Goal: Task Accomplishment & Management: Complete application form

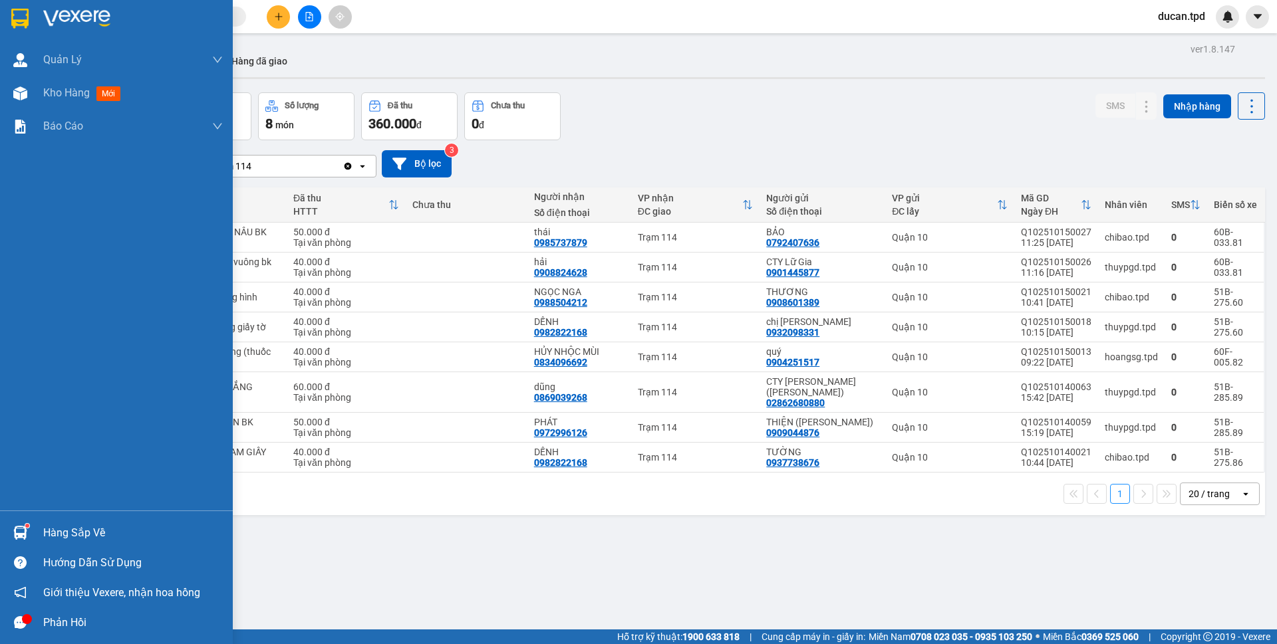
click at [17, 528] on img at bounding box center [20, 533] width 14 height 14
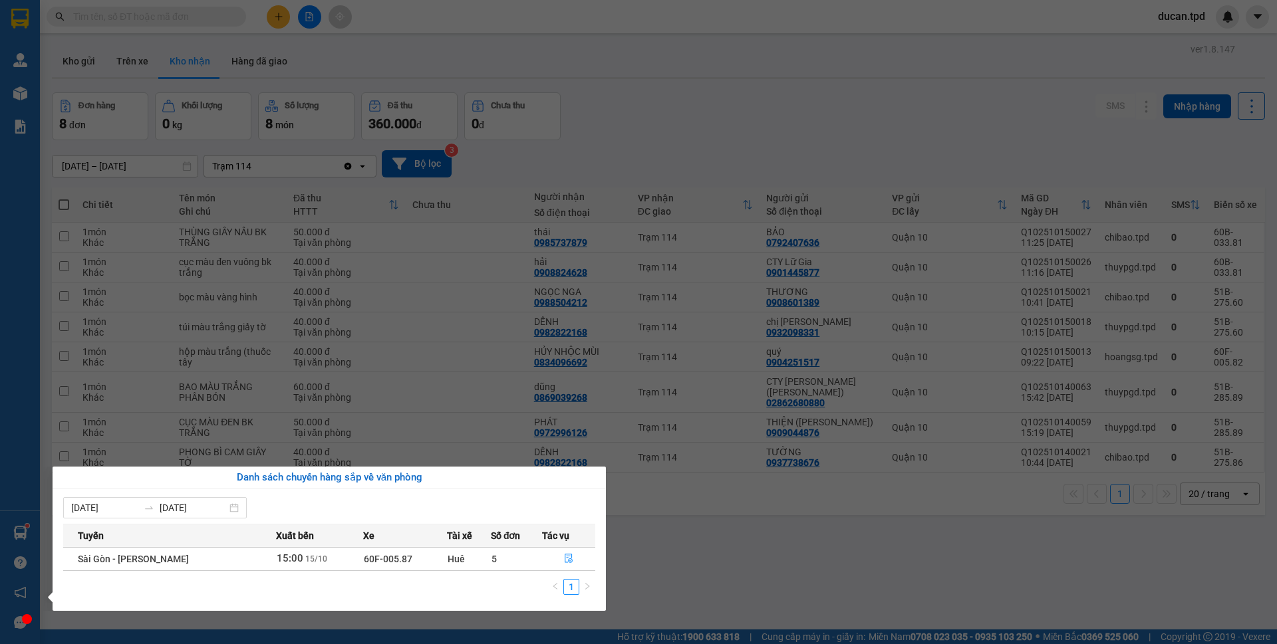
click at [672, 84] on section "Kết quả [PERSON_NAME] ( 14 ) Bộ lọc Mã ĐH Trạng thái Món hàng Thu hộ [PERSON_NA…" at bounding box center [638, 322] width 1277 height 644
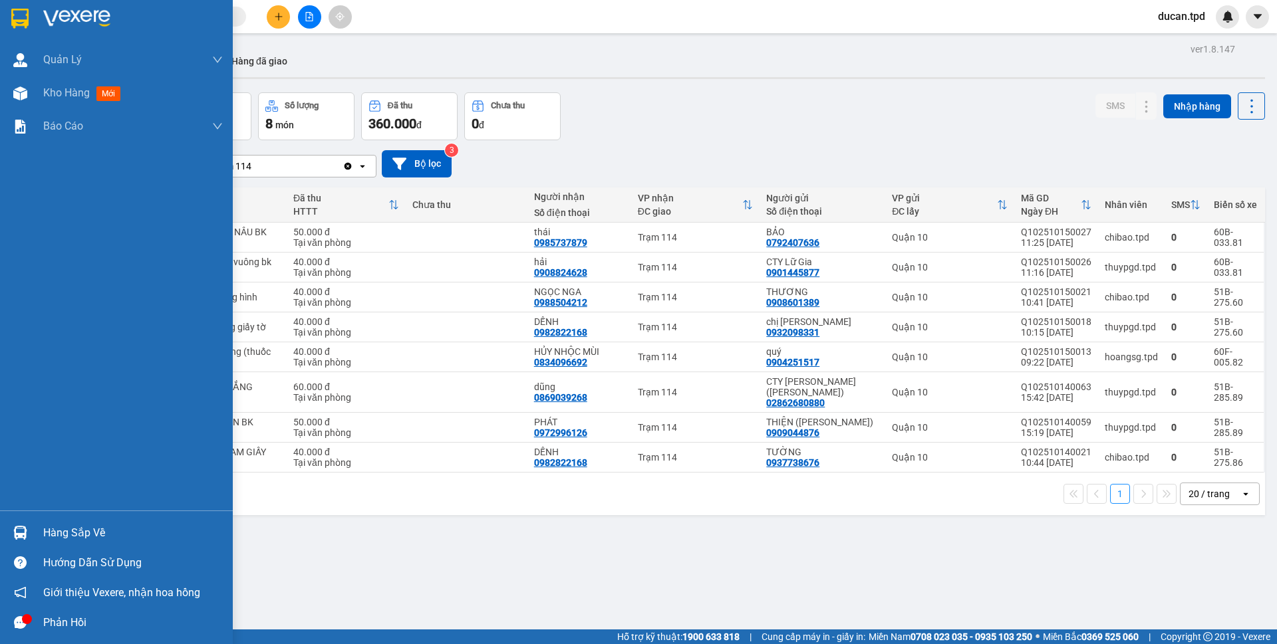
click at [42, 523] on div "Hàng sắp về" at bounding box center [116, 533] width 233 height 30
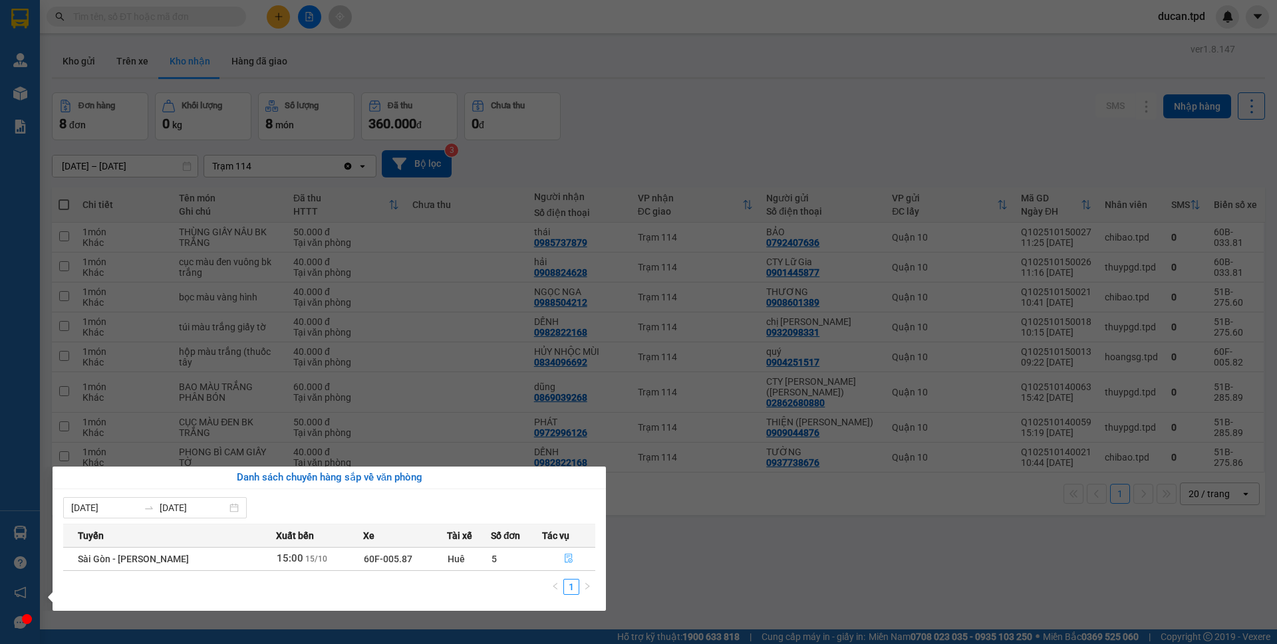
click at [569, 557] on icon "file-done" at bounding box center [568, 558] width 9 height 9
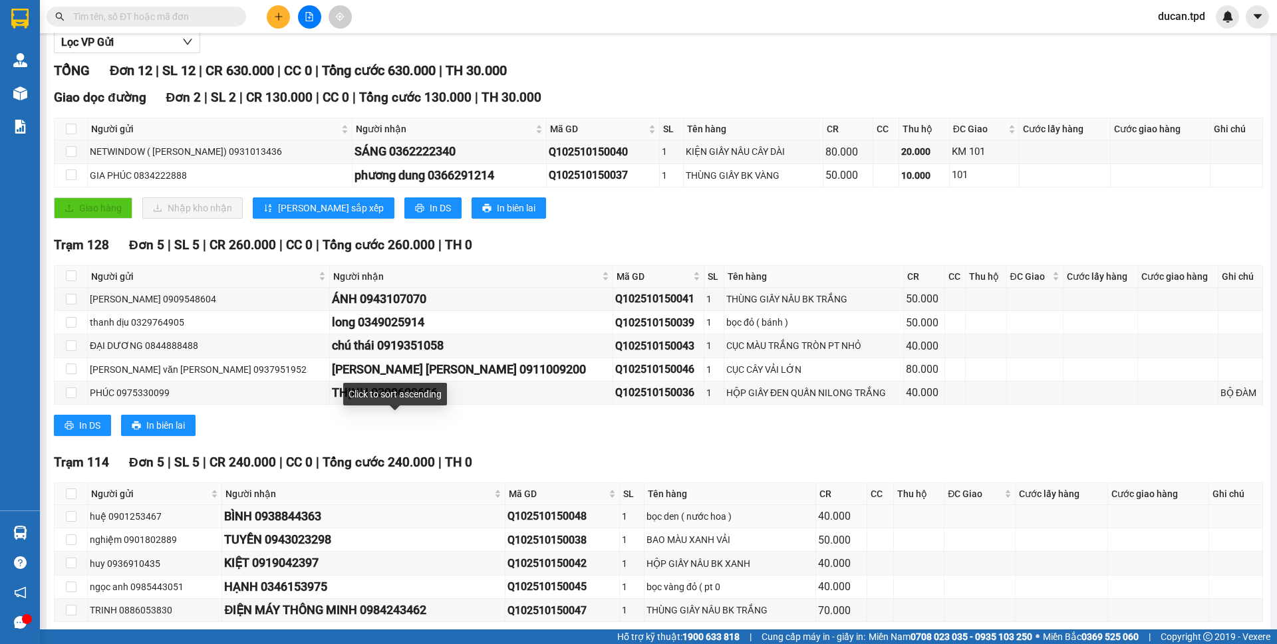
scroll to position [199, 0]
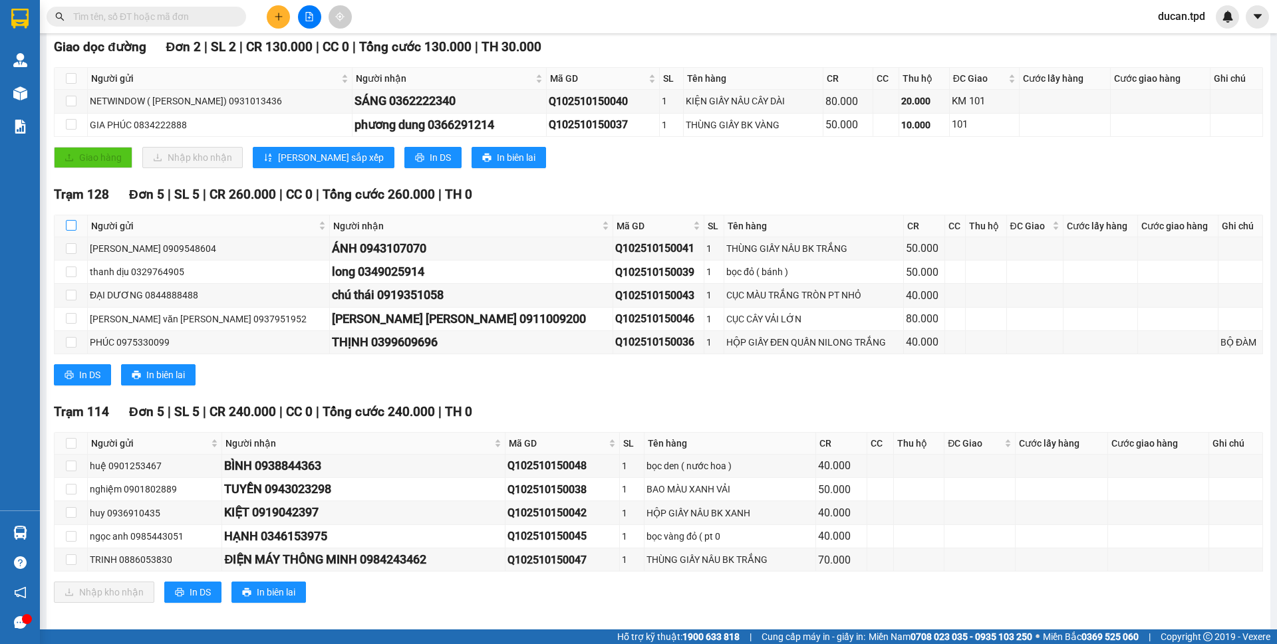
click at [68, 227] on input "checkbox" at bounding box center [71, 225] width 11 height 11
checkbox input "true"
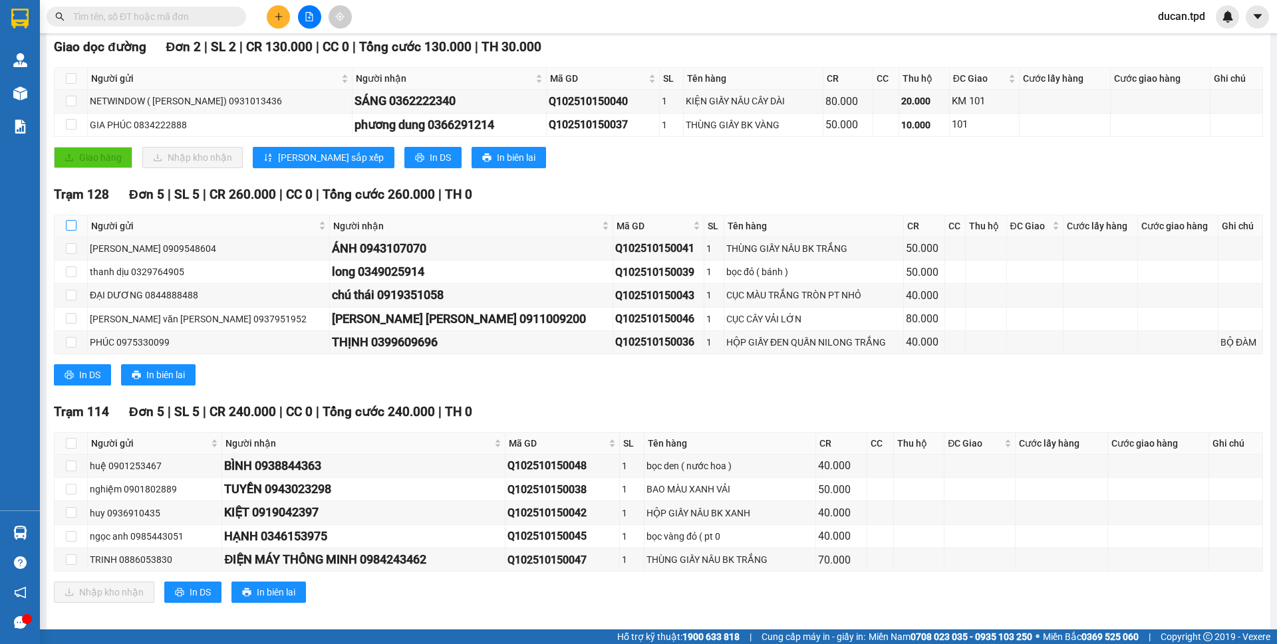
checkbox input "true"
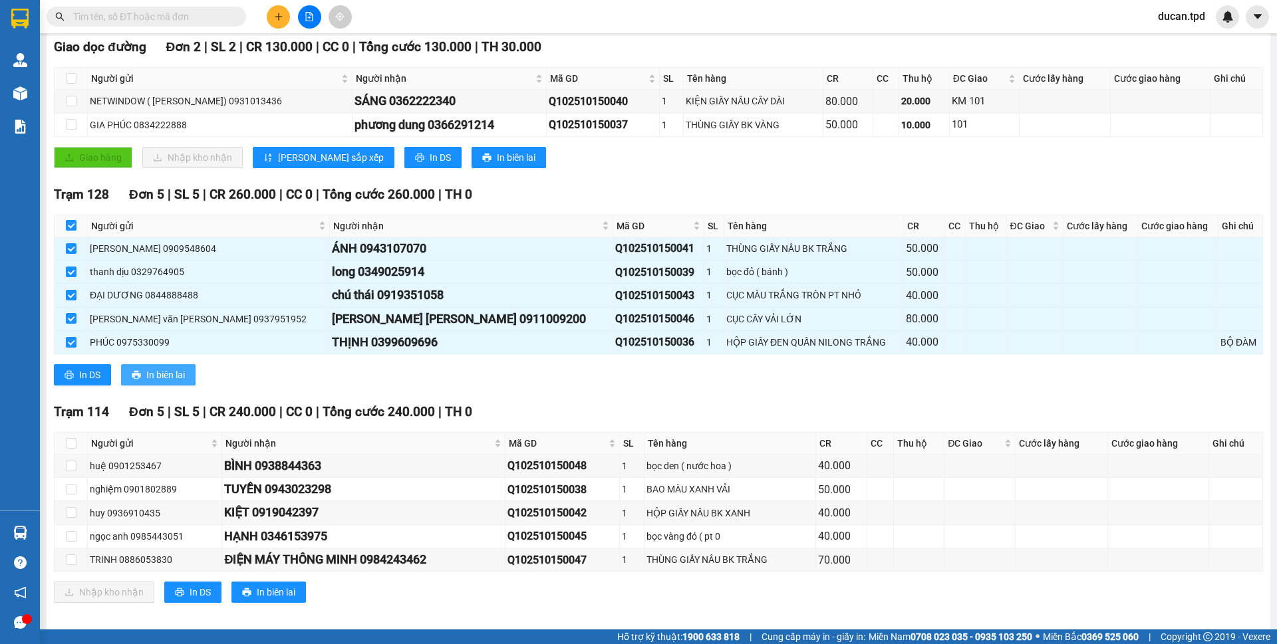
click at [149, 377] on span "In biên lai" at bounding box center [165, 375] width 39 height 15
click at [86, 374] on span "In DS" at bounding box center [89, 375] width 21 height 15
click at [325, 380] on div "In DS In biên lai" at bounding box center [658, 374] width 1209 height 21
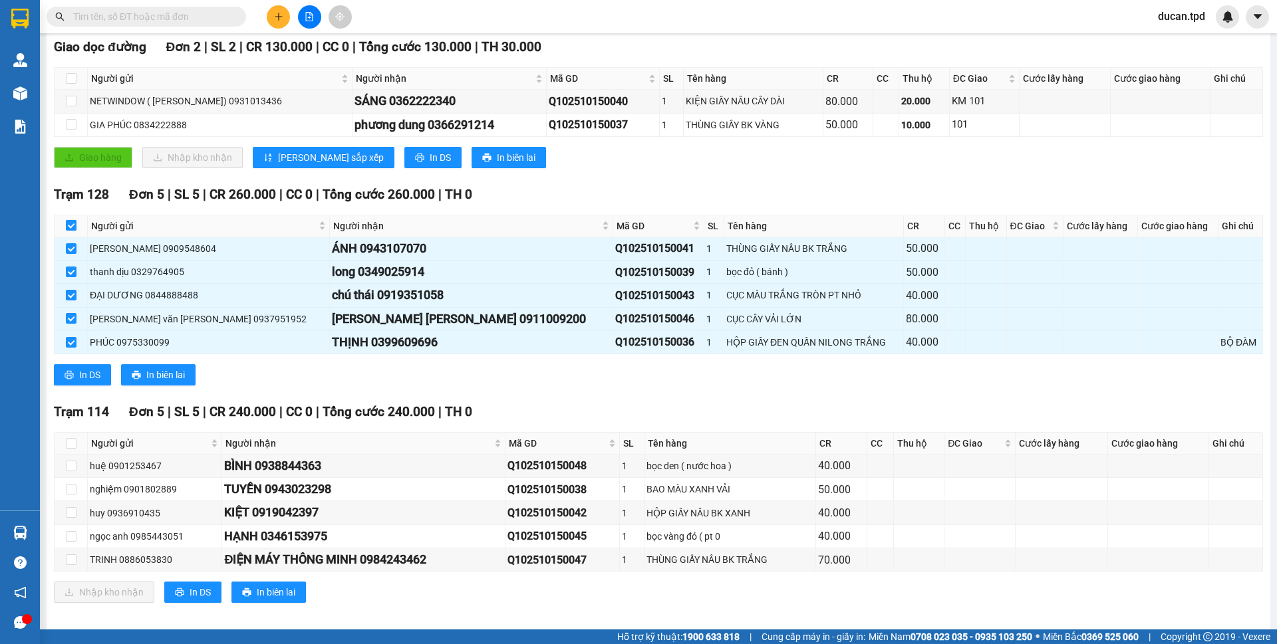
click at [74, 225] on input "checkbox" at bounding box center [71, 225] width 11 height 11
checkbox input "false"
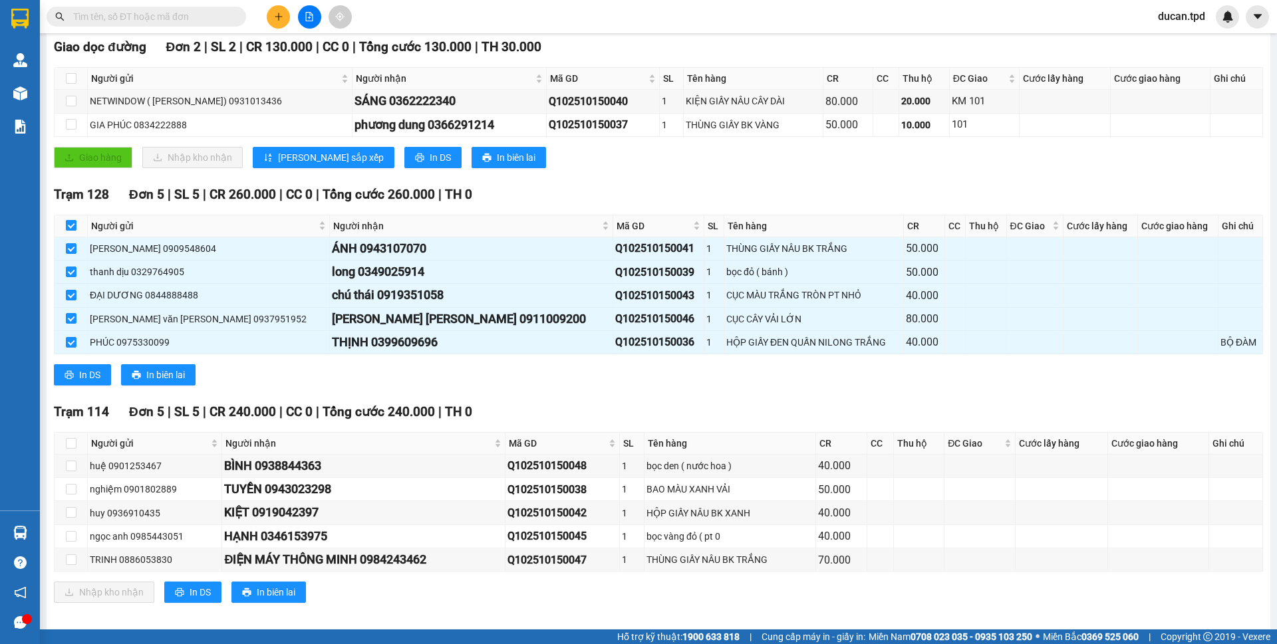
checkbox input "false"
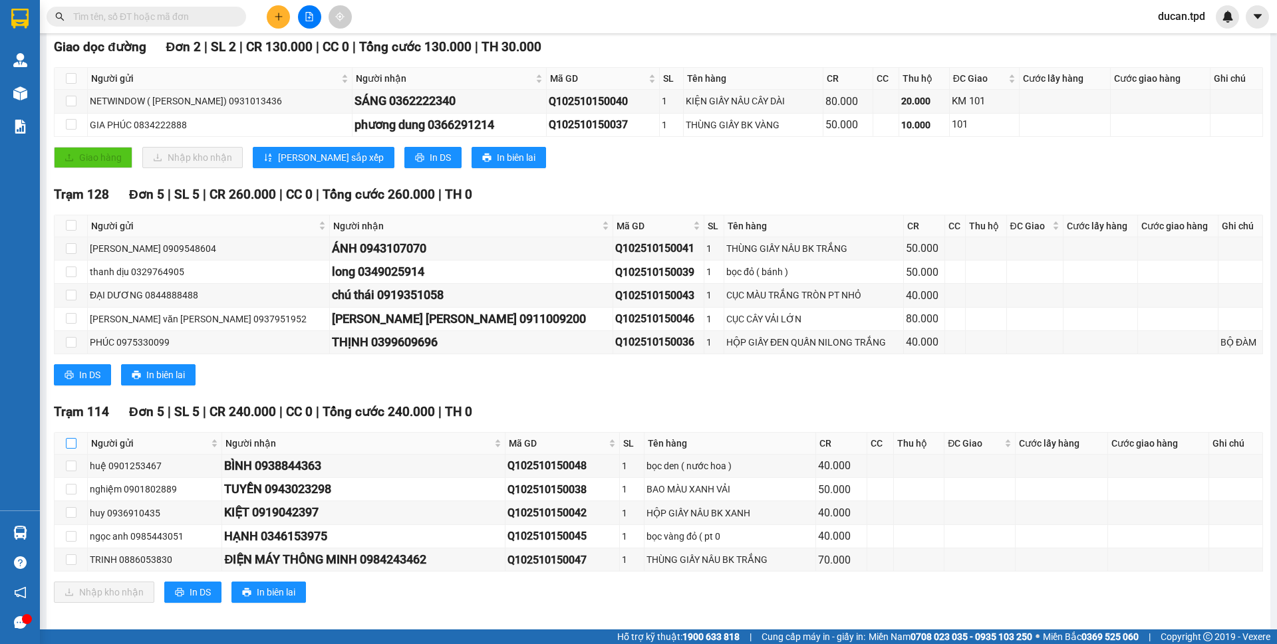
click at [66, 441] on input "checkbox" at bounding box center [71, 443] width 11 height 11
checkbox input "true"
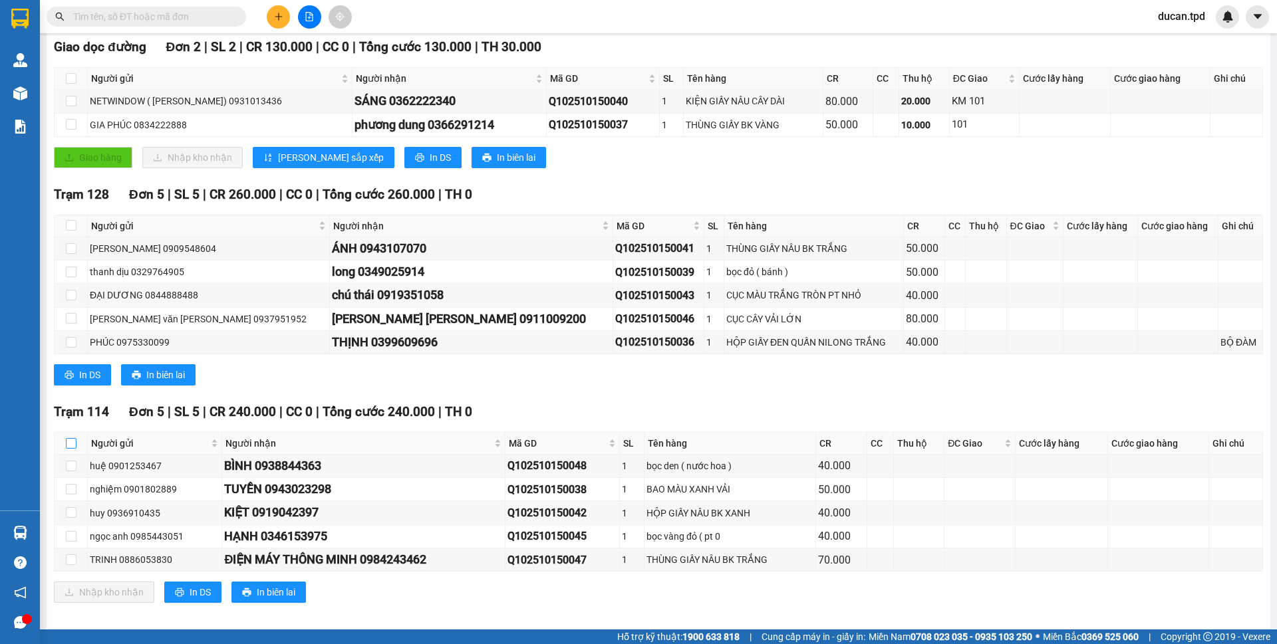
checkbox input "true"
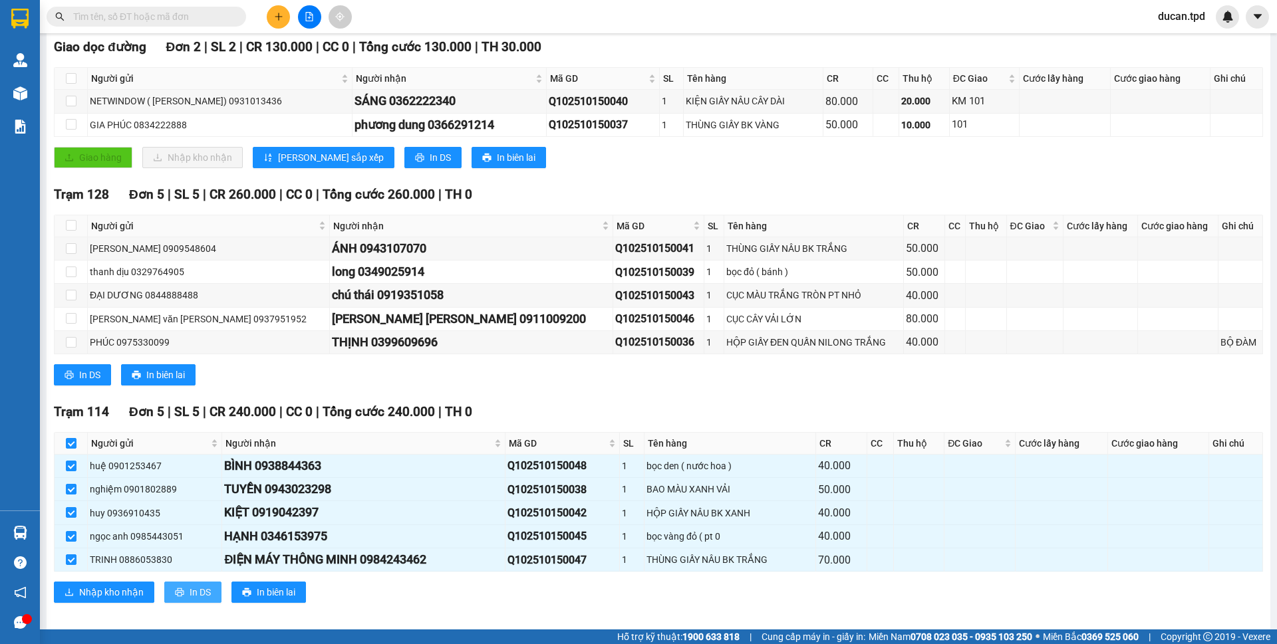
click at [182, 588] on icon "printer" at bounding box center [179, 592] width 9 height 9
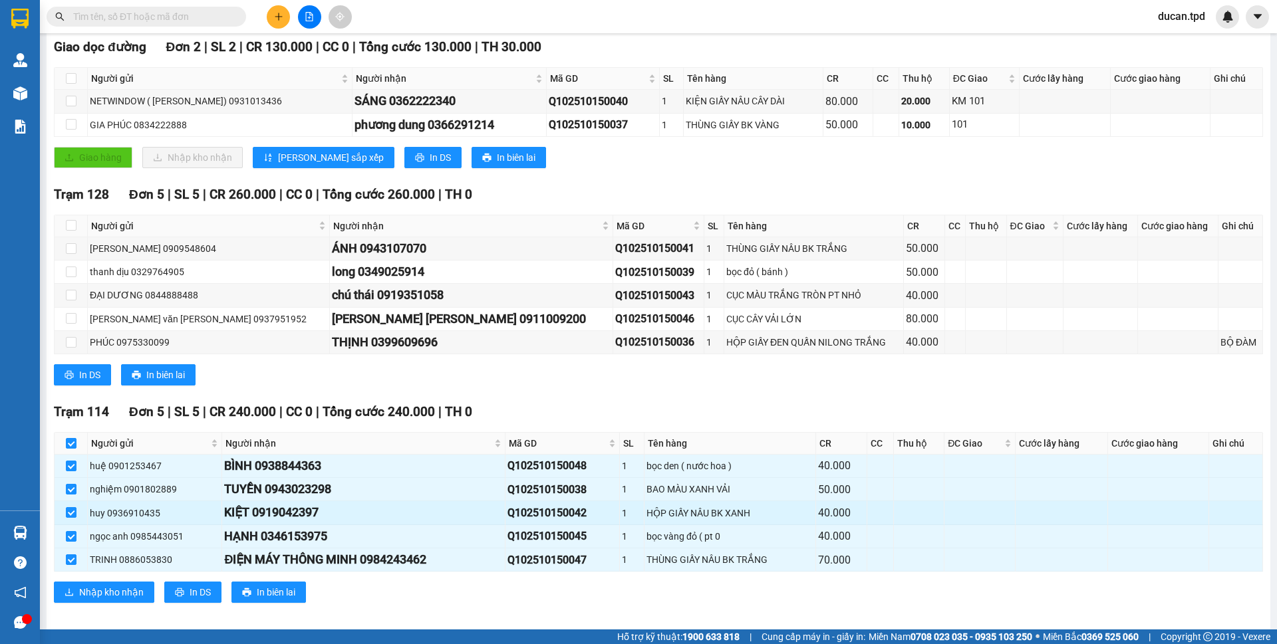
click at [281, 509] on div "KIỆT 0919042397" at bounding box center [363, 512] width 278 height 19
copy div "0919042397"
click at [125, 17] on input "text" at bounding box center [151, 16] width 157 height 15
paste input "0919042397"
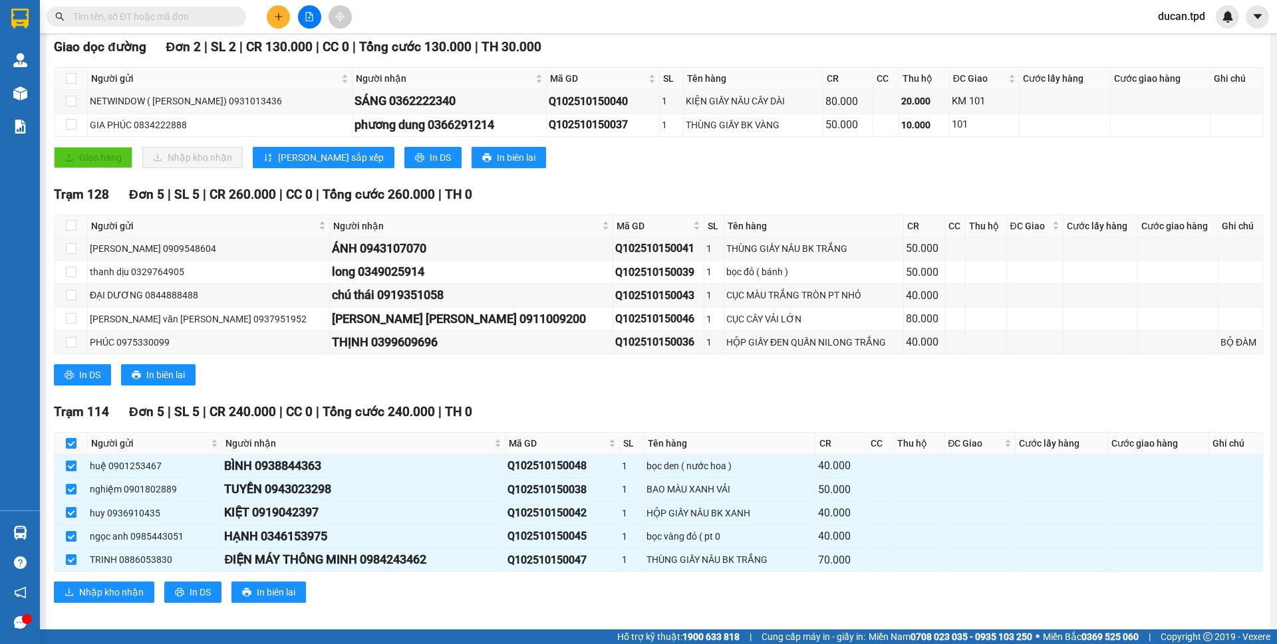
type input "0919042397"
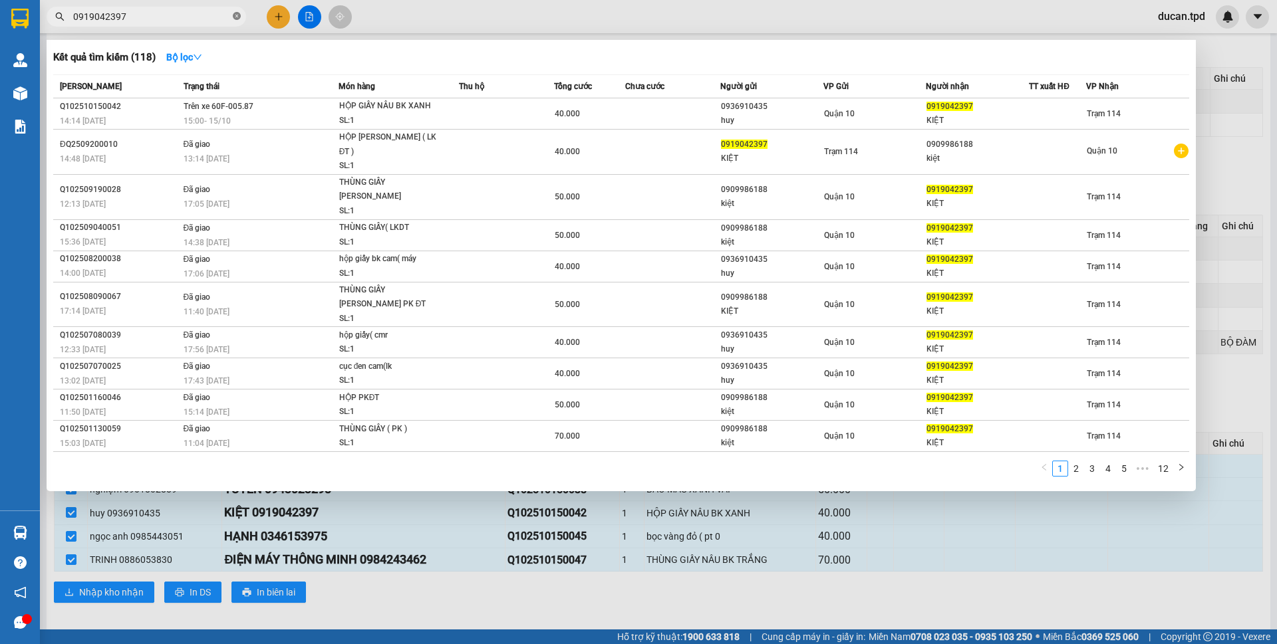
click at [239, 20] on icon "close-circle" at bounding box center [237, 16] width 8 height 8
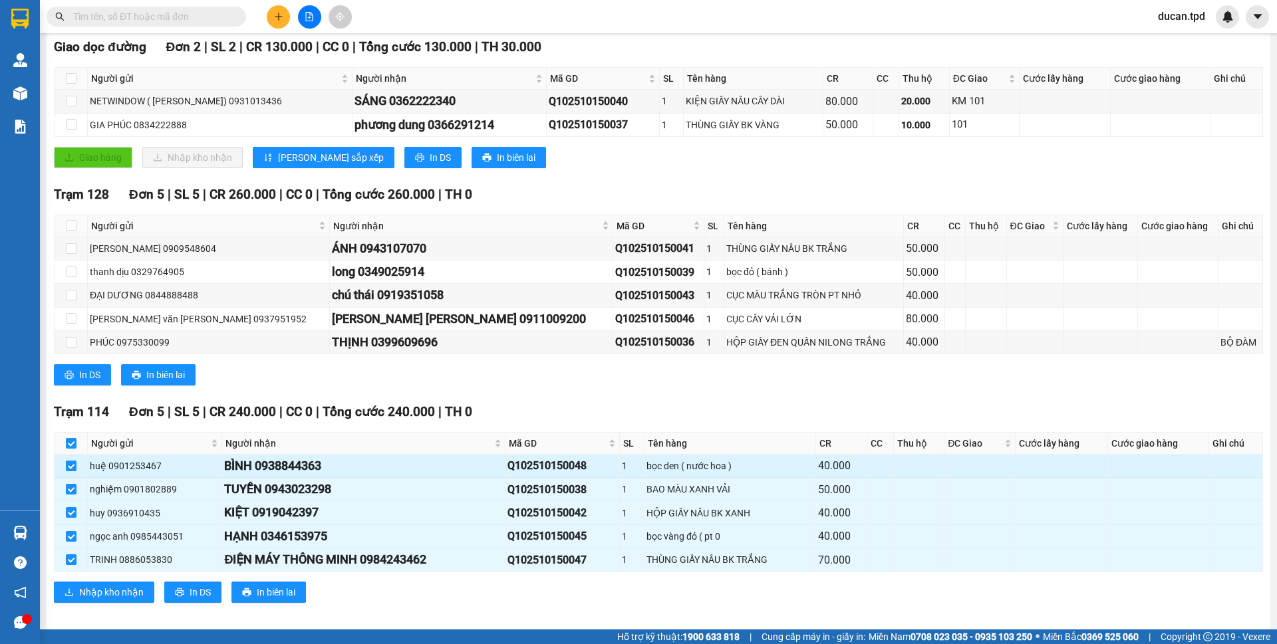
click at [303, 469] on div "BÌNH 0938844363" at bounding box center [363, 466] width 278 height 19
copy div "0938844363"
click at [188, 11] on input "text" at bounding box center [151, 16] width 157 height 15
paste input "0938844363"
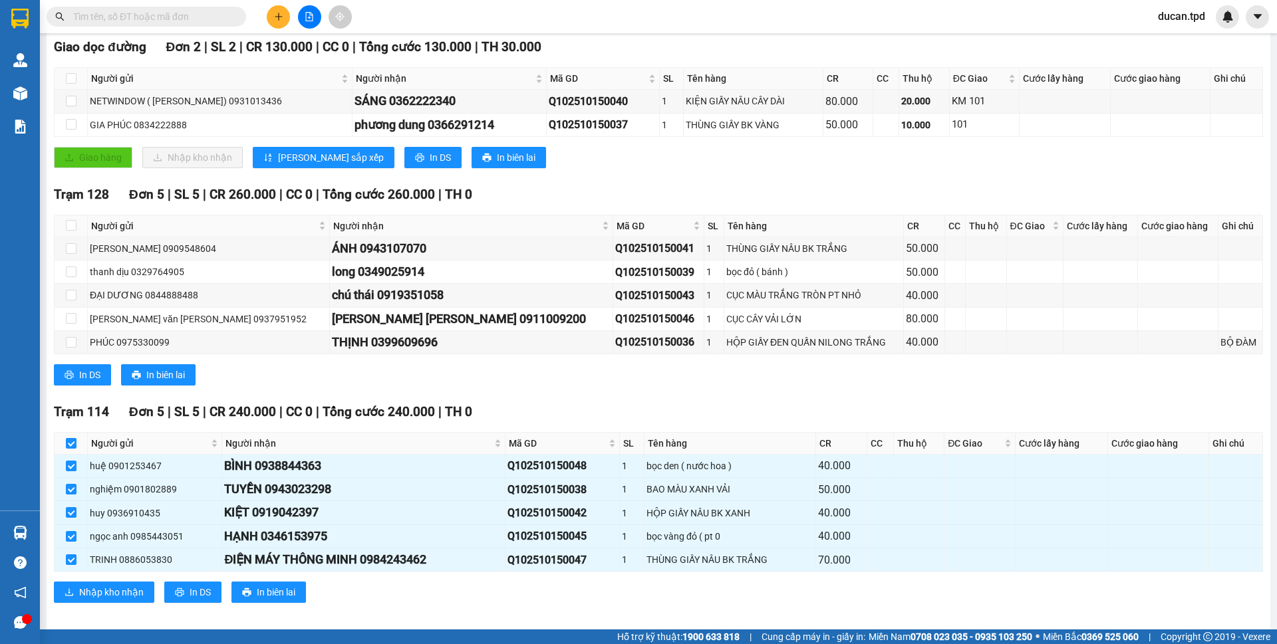
type input "0938844363"
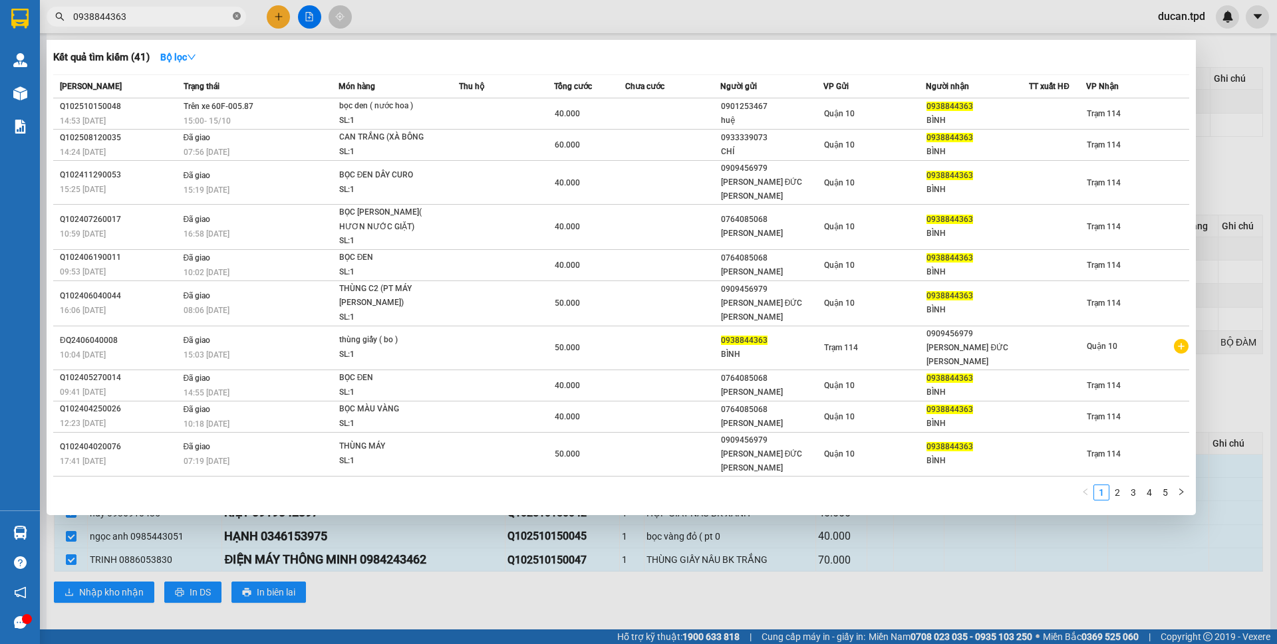
click at [236, 16] on icon "close-circle" at bounding box center [237, 16] width 8 height 8
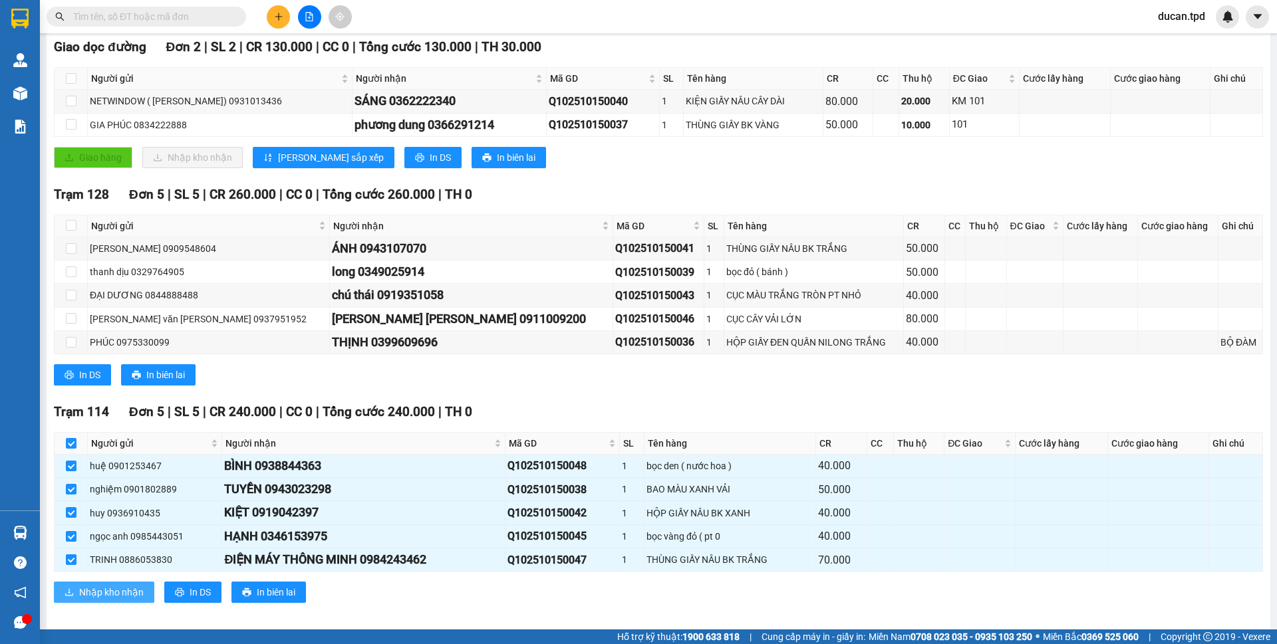
click at [95, 594] on span "Nhập kho nhận" at bounding box center [111, 592] width 64 height 15
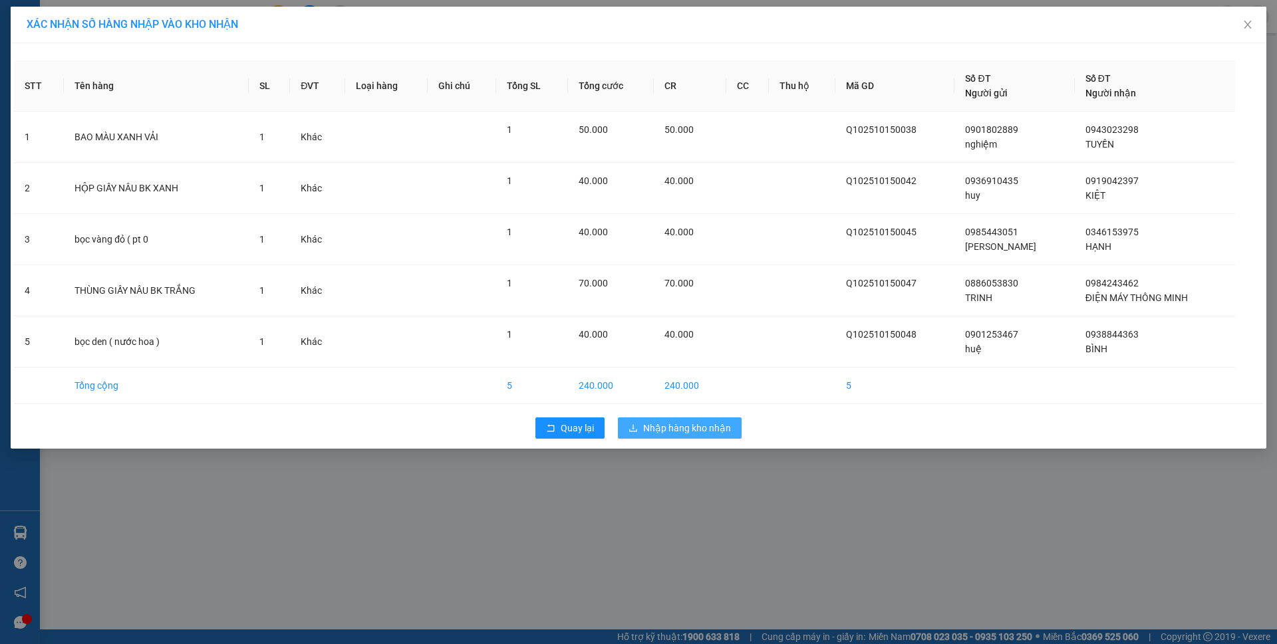
click at [690, 422] on span "Nhập hàng kho nhận" at bounding box center [687, 428] width 88 height 15
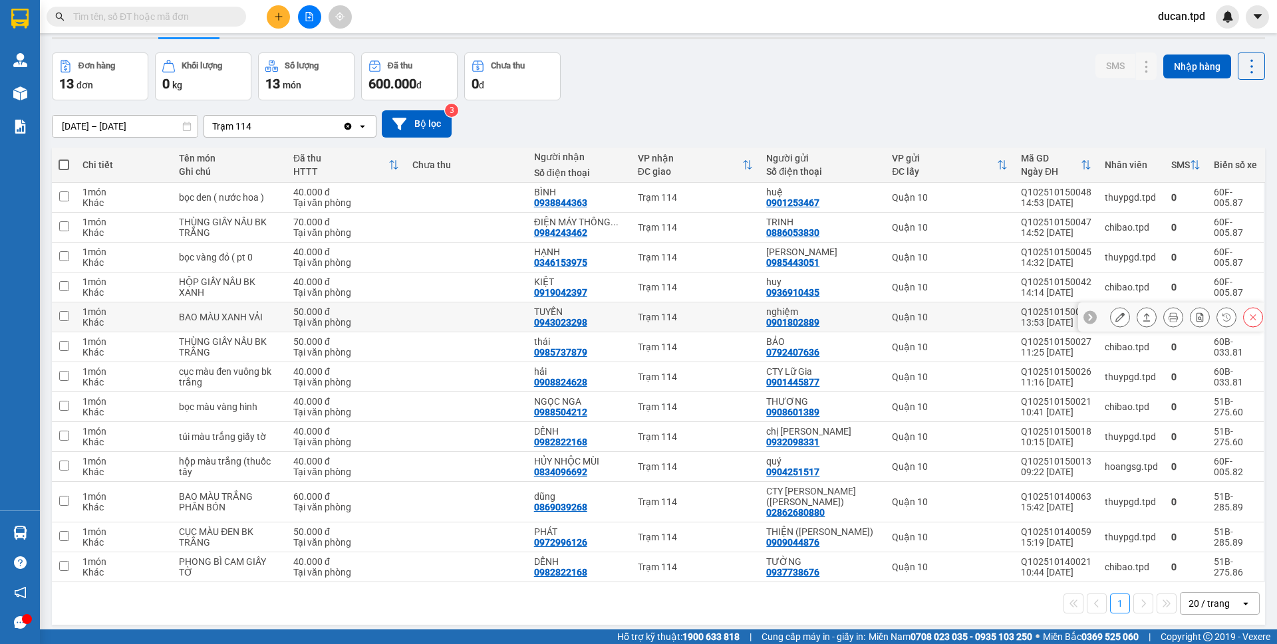
scroll to position [61, 0]
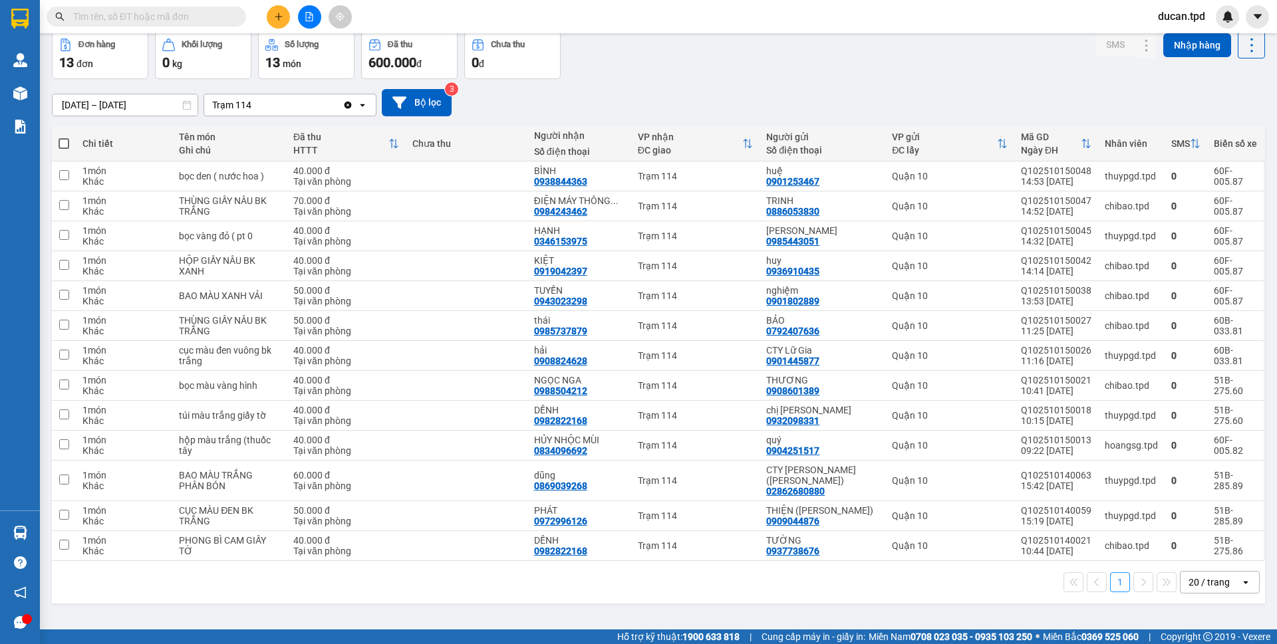
click at [134, 25] on span at bounding box center [146, 17] width 199 height 20
click at [142, 19] on input "text" at bounding box center [151, 16] width 157 height 15
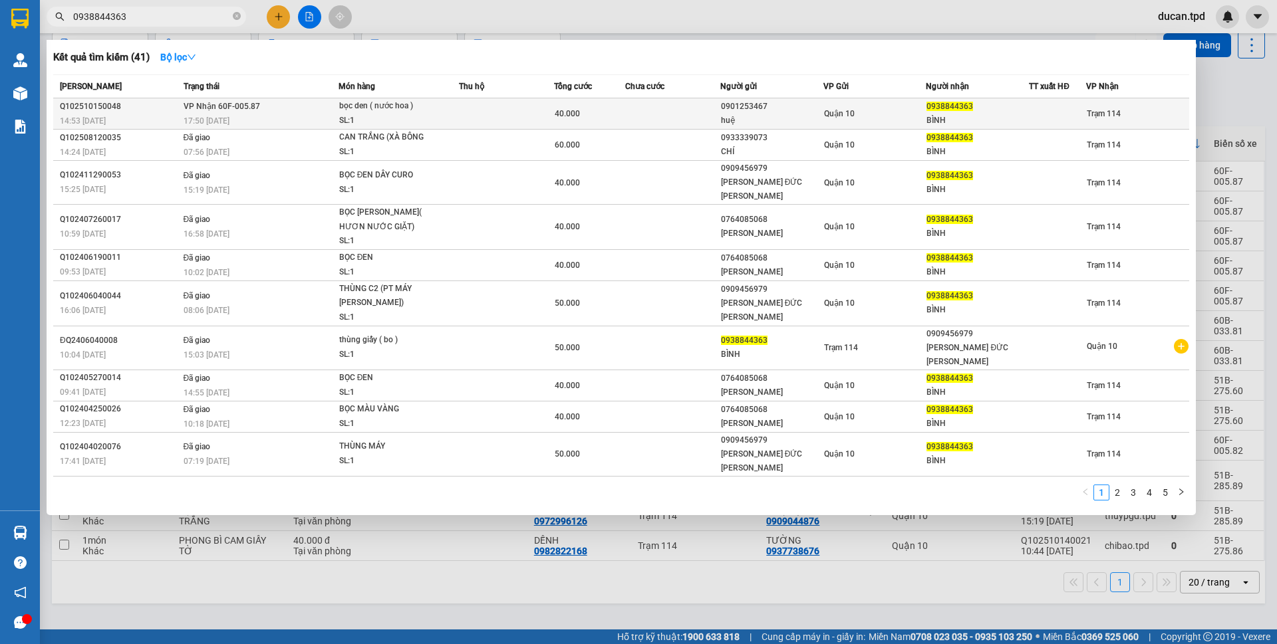
type input "0938844363"
click at [875, 122] on td "Quận 10" at bounding box center [874, 113] width 103 height 31
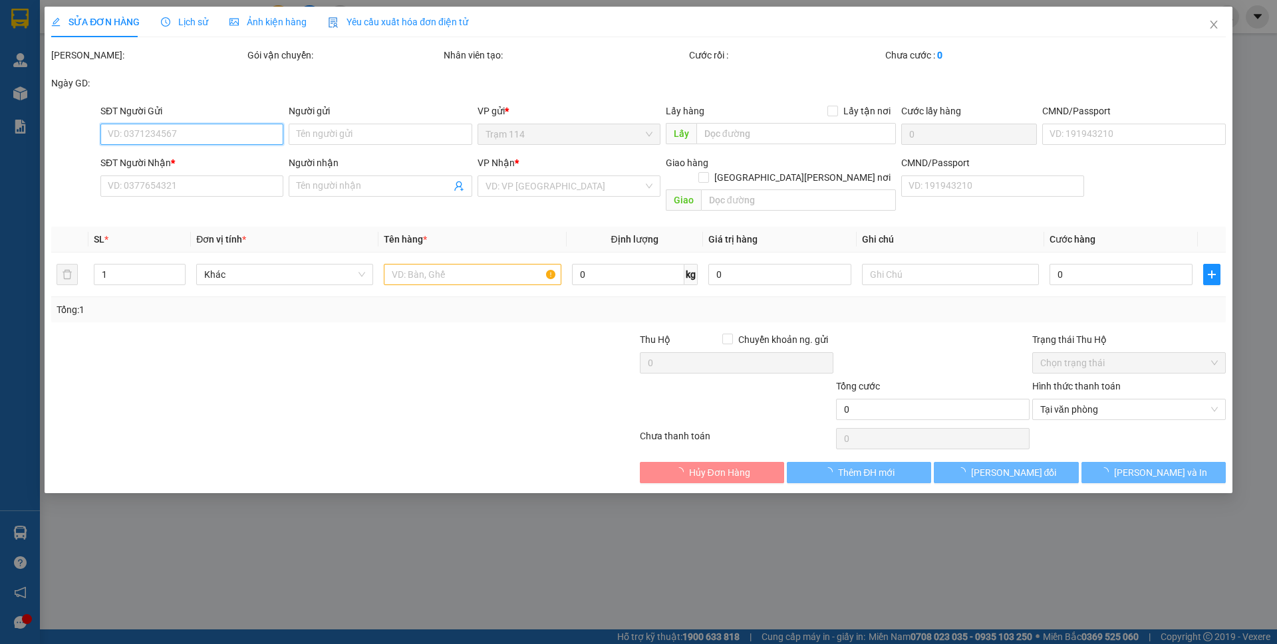
type input "0901253467"
type input "huệ"
type input "0938844363"
type input "BÌNH"
type input "40.000"
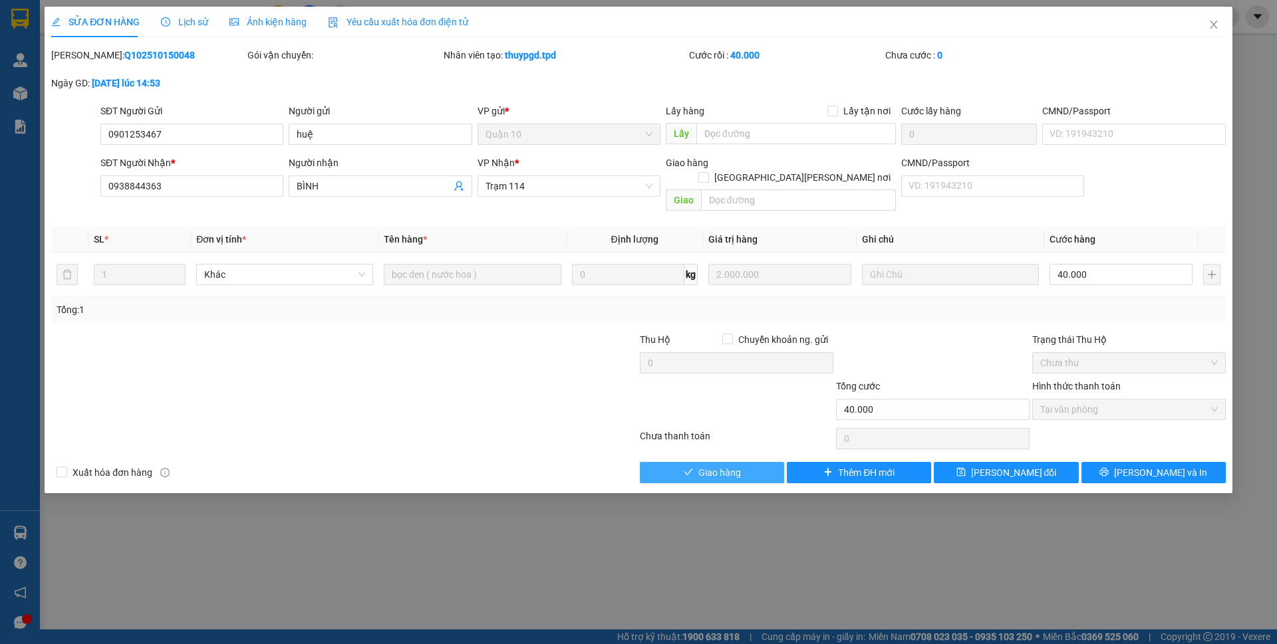
click at [717, 465] on span "Giao hàng" at bounding box center [719, 472] width 43 height 15
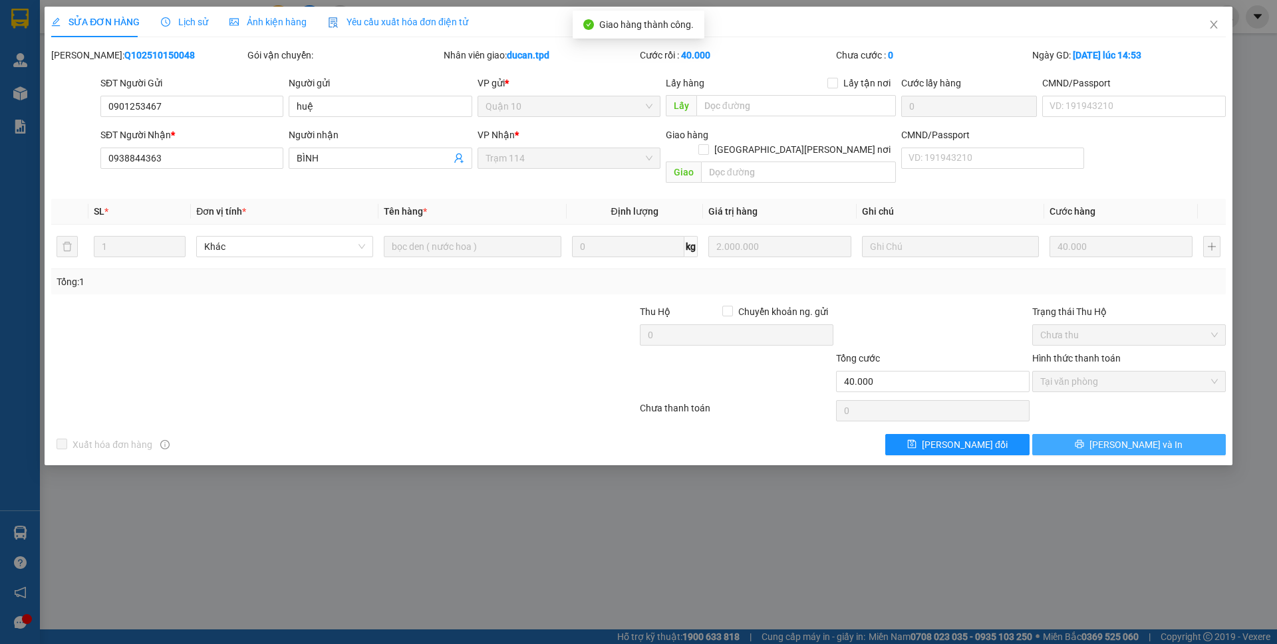
click at [1114, 434] on button "[PERSON_NAME] và In" at bounding box center [1128, 444] width 193 height 21
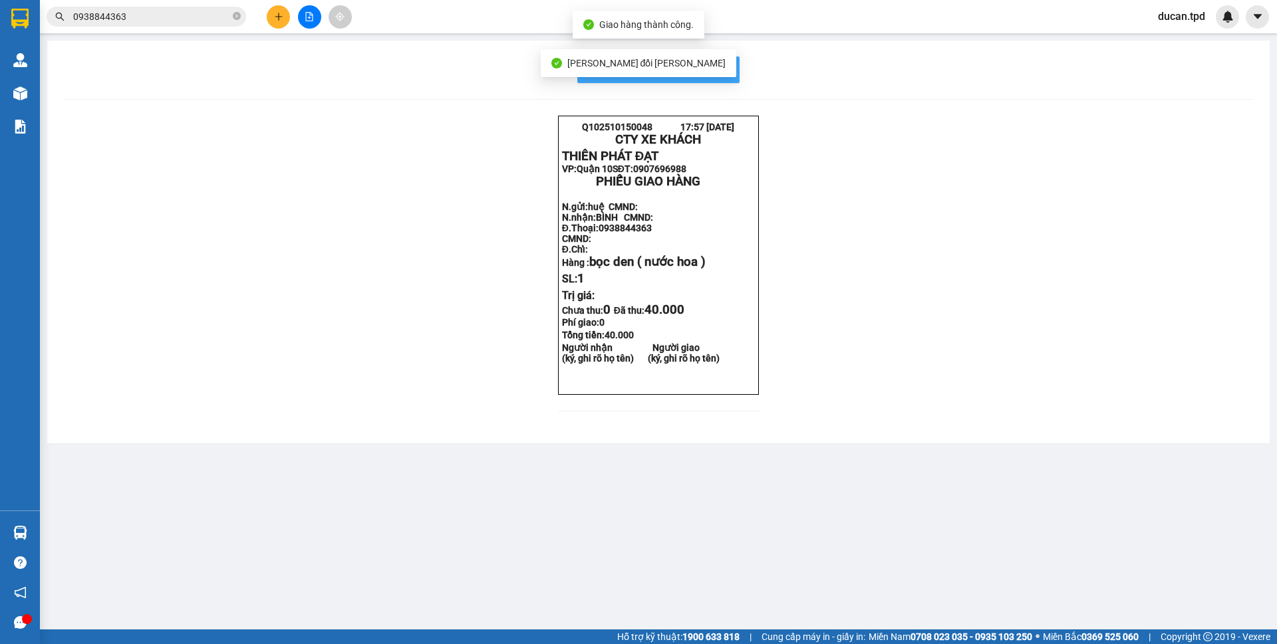
click at [727, 61] on button "In mẫu biên lai tự cấu hình" at bounding box center [658, 70] width 162 height 27
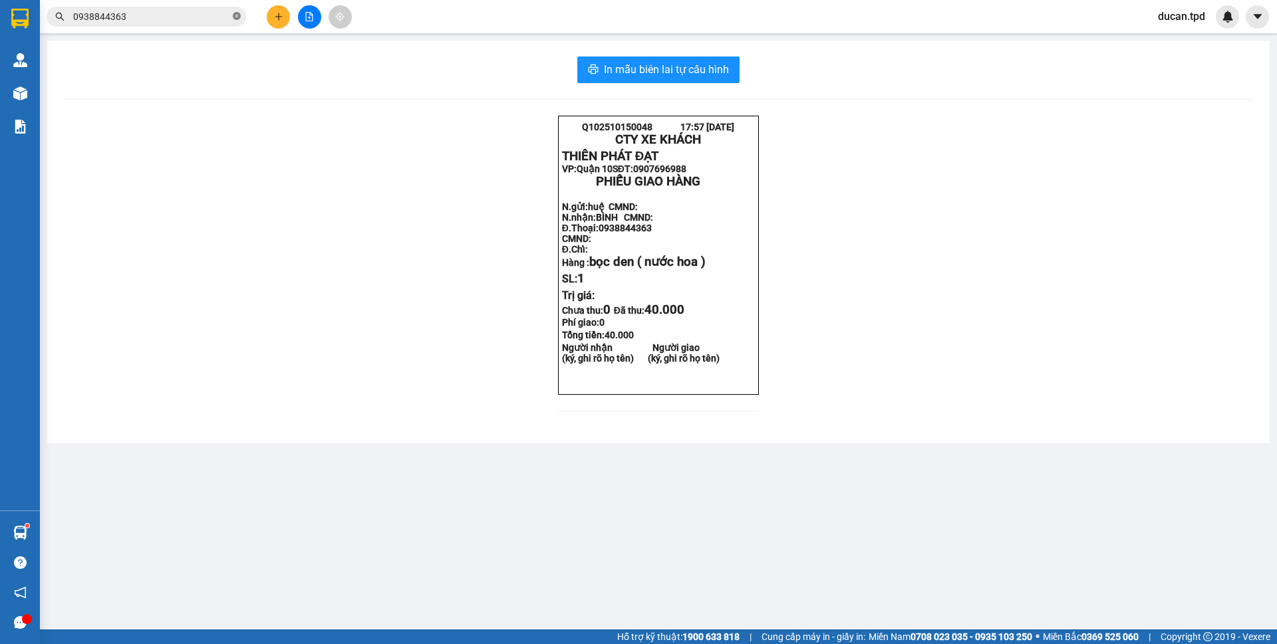
click at [234, 14] on icon "close-circle" at bounding box center [237, 16] width 8 height 8
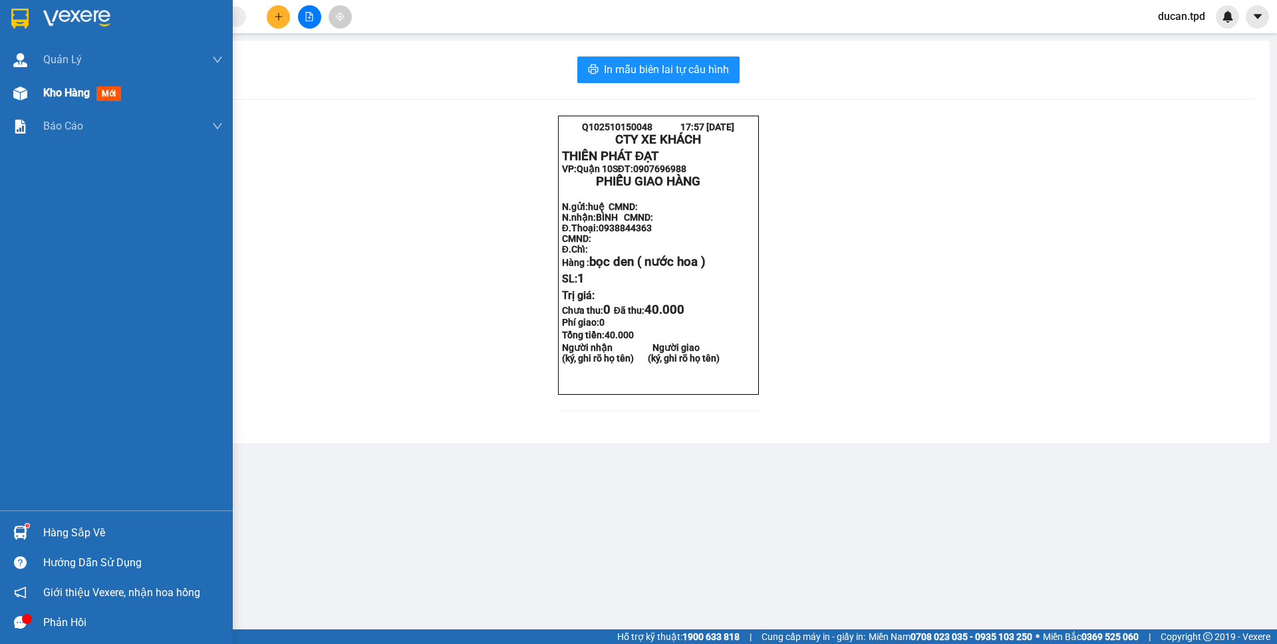
click at [36, 94] on div "Kho hàng mới" at bounding box center [116, 92] width 233 height 33
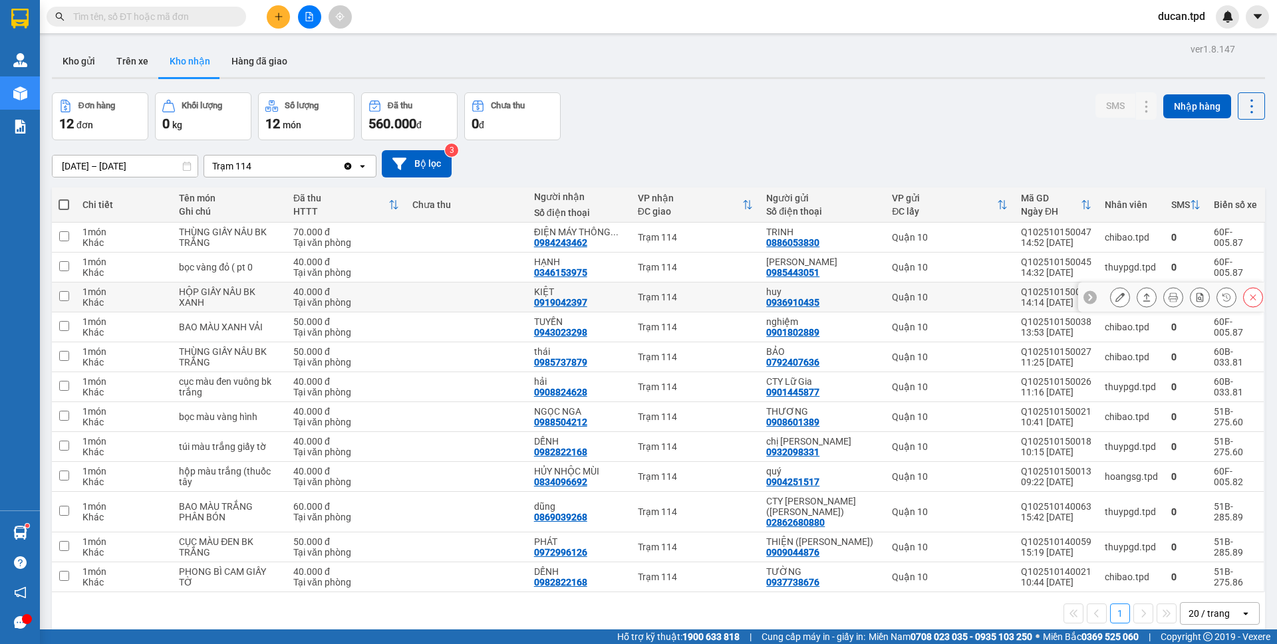
click at [549, 305] on div "0919042397" at bounding box center [560, 302] width 53 height 11
copy div "0919042397"
click at [179, 23] on input "text" at bounding box center [151, 16] width 157 height 15
paste input "0919042397"
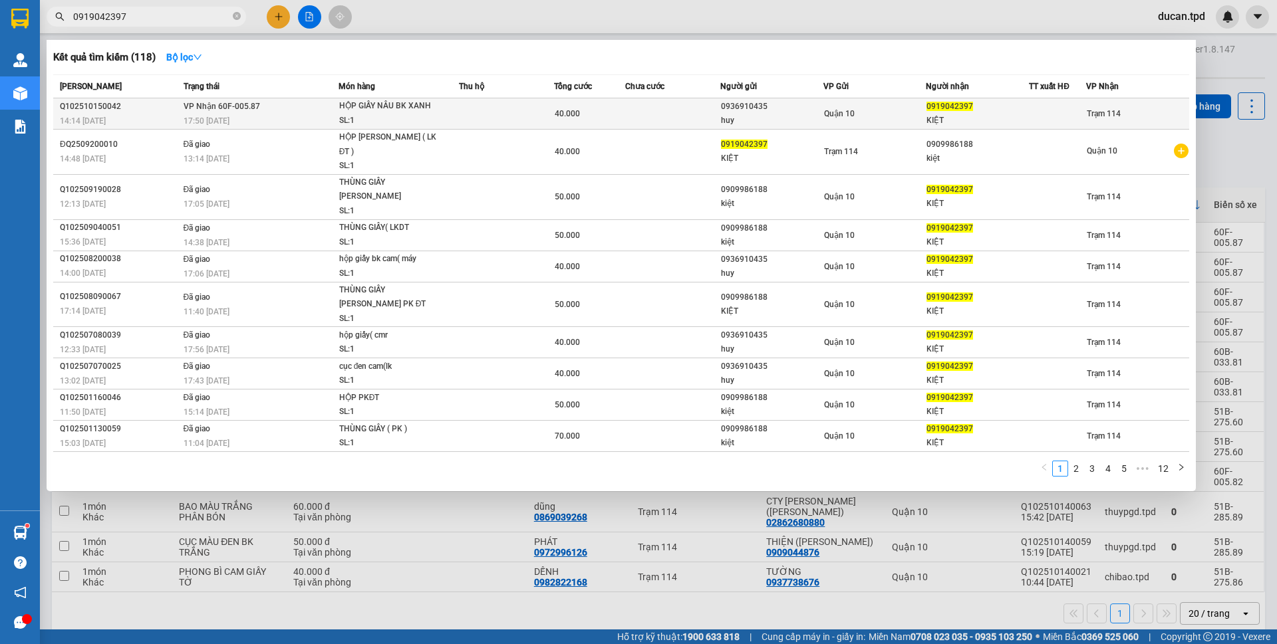
type input "0919042397"
click at [590, 126] on td "40.000" at bounding box center [589, 113] width 71 height 31
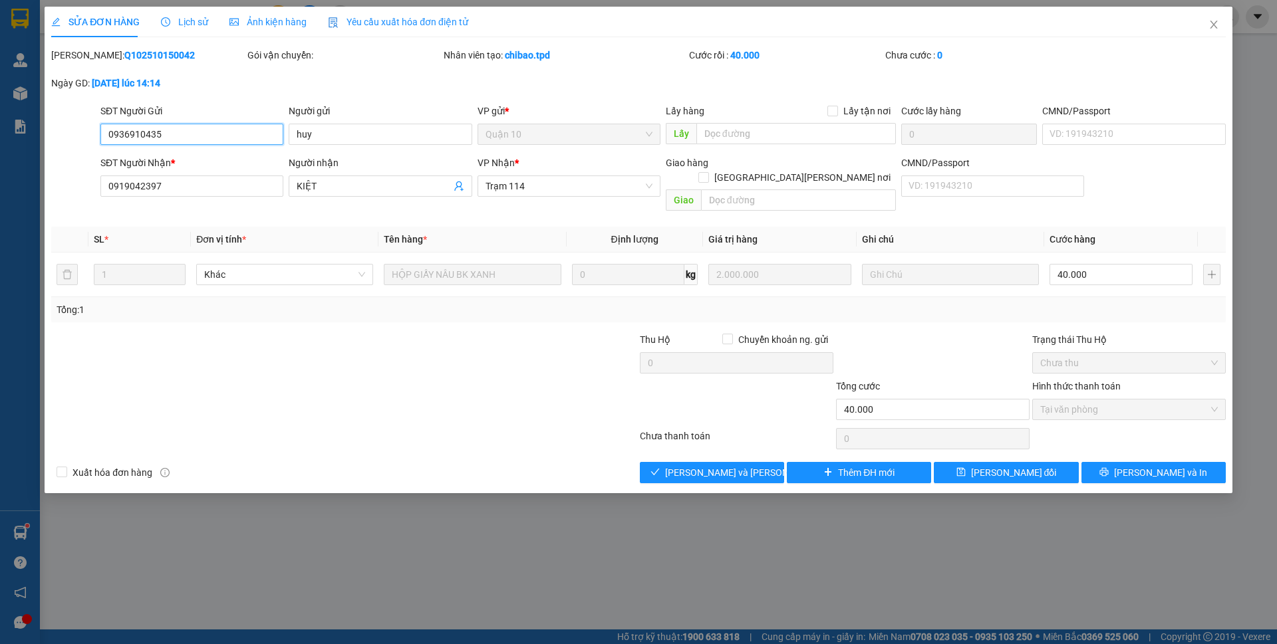
type input "0936910435"
type input "huy"
type input "0919042397"
type input "KIỆT"
type input "40.000"
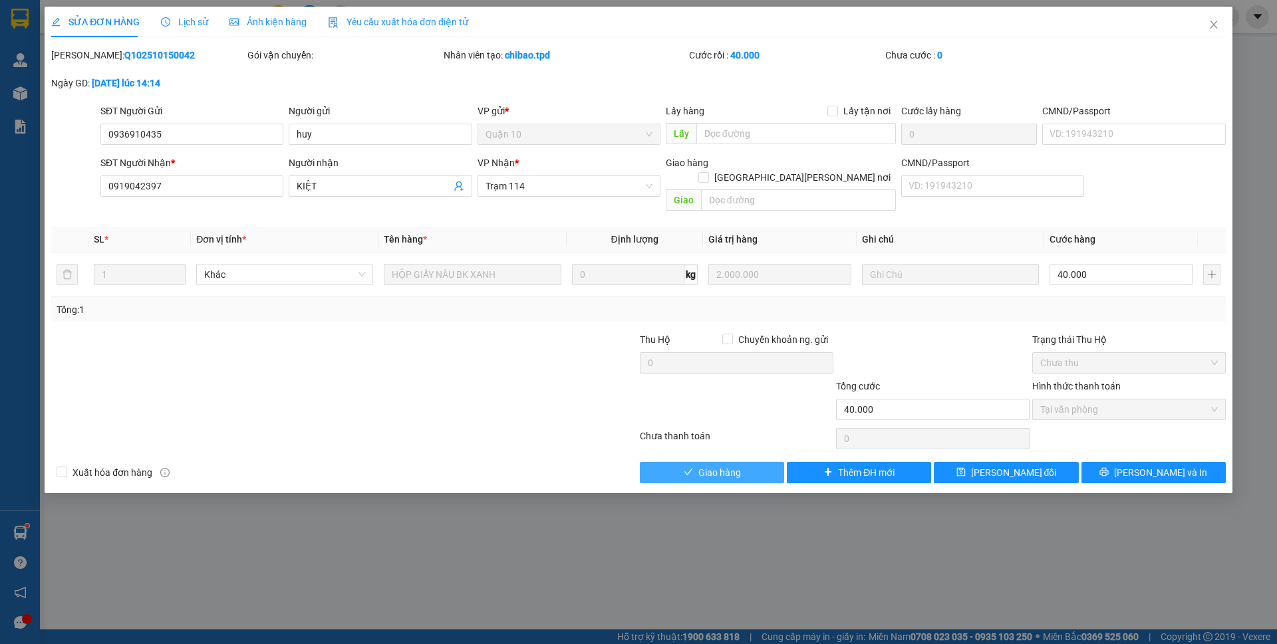
click at [718, 465] on span "Giao hàng" at bounding box center [719, 472] width 43 height 15
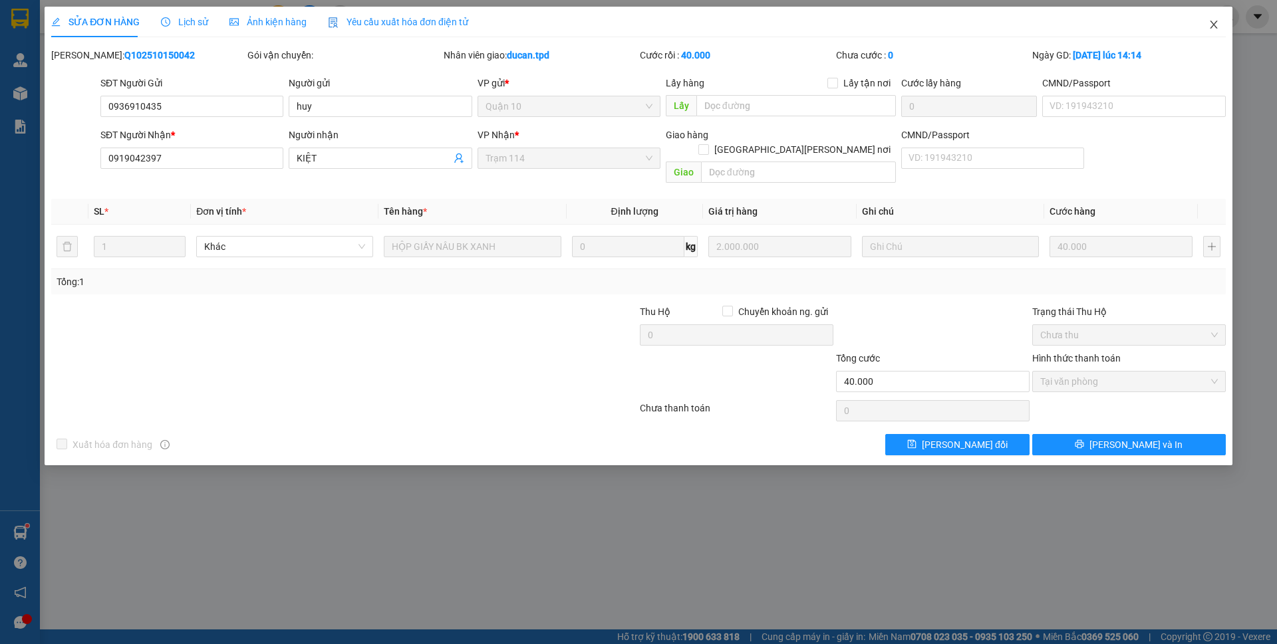
click at [1207, 18] on span "Close" at bounding box center [1213, 25] width 37 height 37
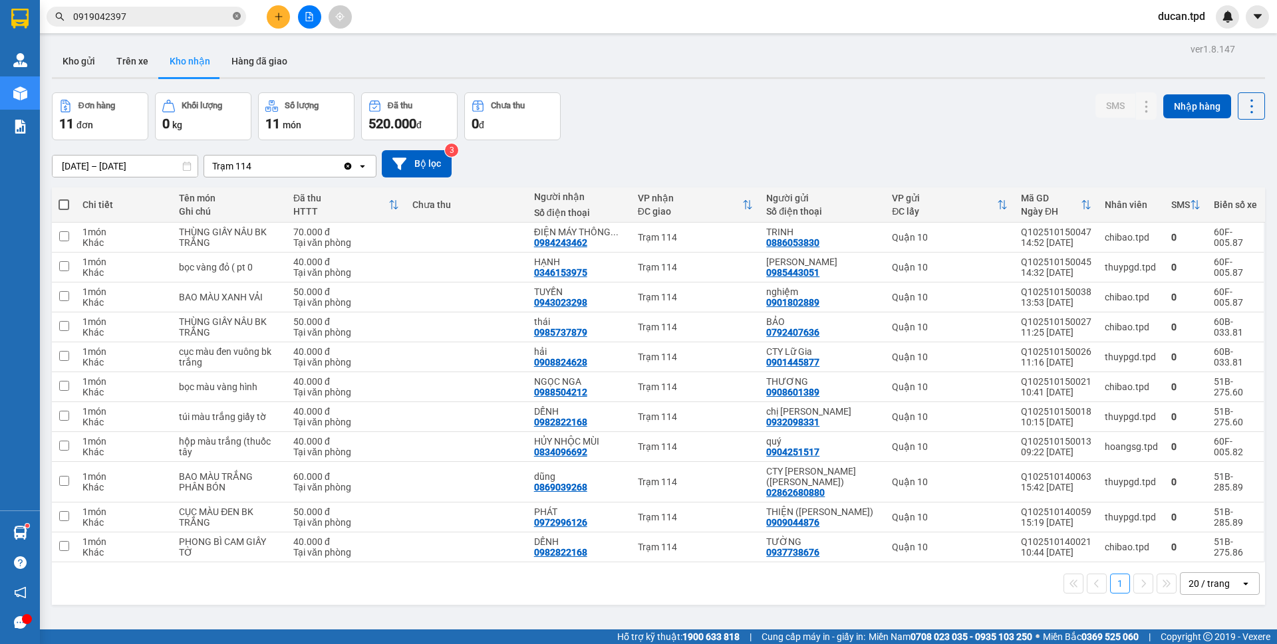
click at [233, 19] on icon "close-circle" at bounding box center [237, 16] width 8 height 8
click at [570, 523] on div "0972996126" at bounding box center [560, 522] width 53 height 11
copy div "0972996126"
click at [106, 15] on input "text" at bounding box center [151, 16] width 157 height 15
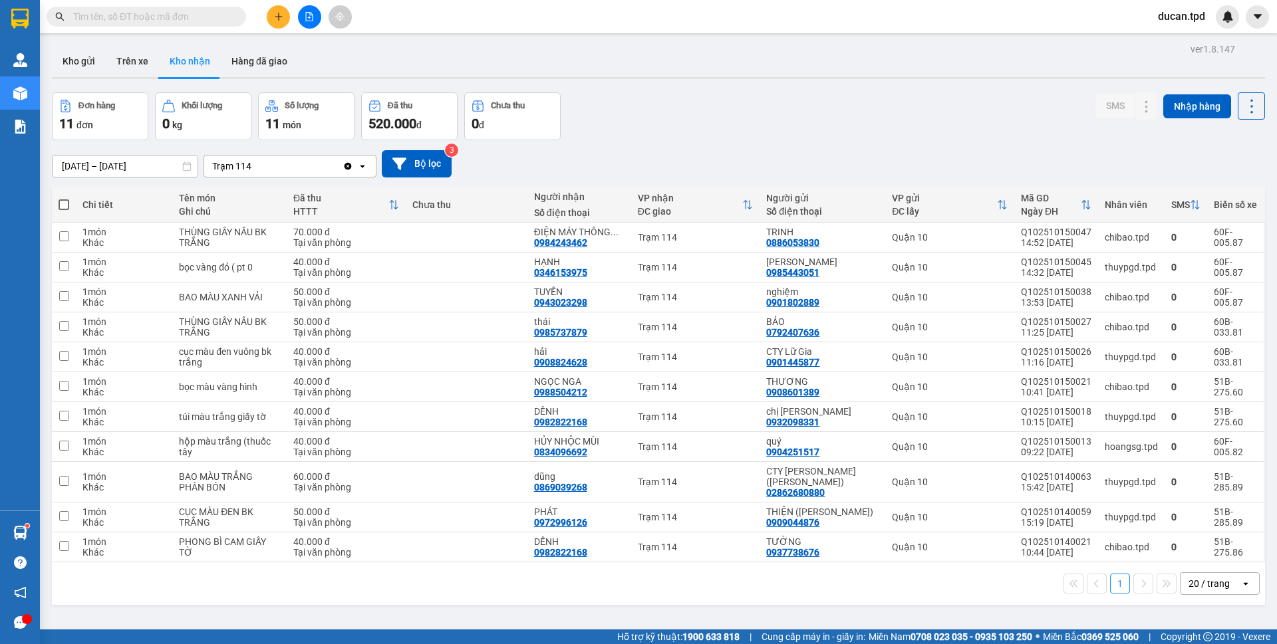
paste input "0972996126"
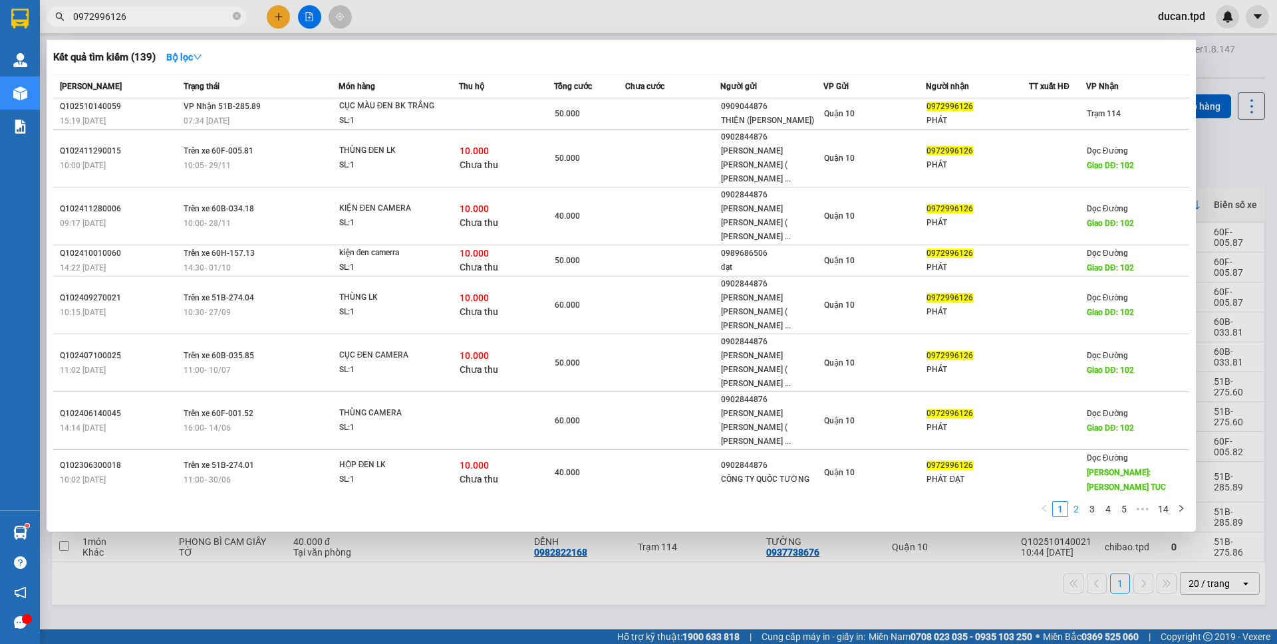
type input "0972996126"
click at [1074, 502] on link "2" at bounding box center [1076, 509] width 15 height 15
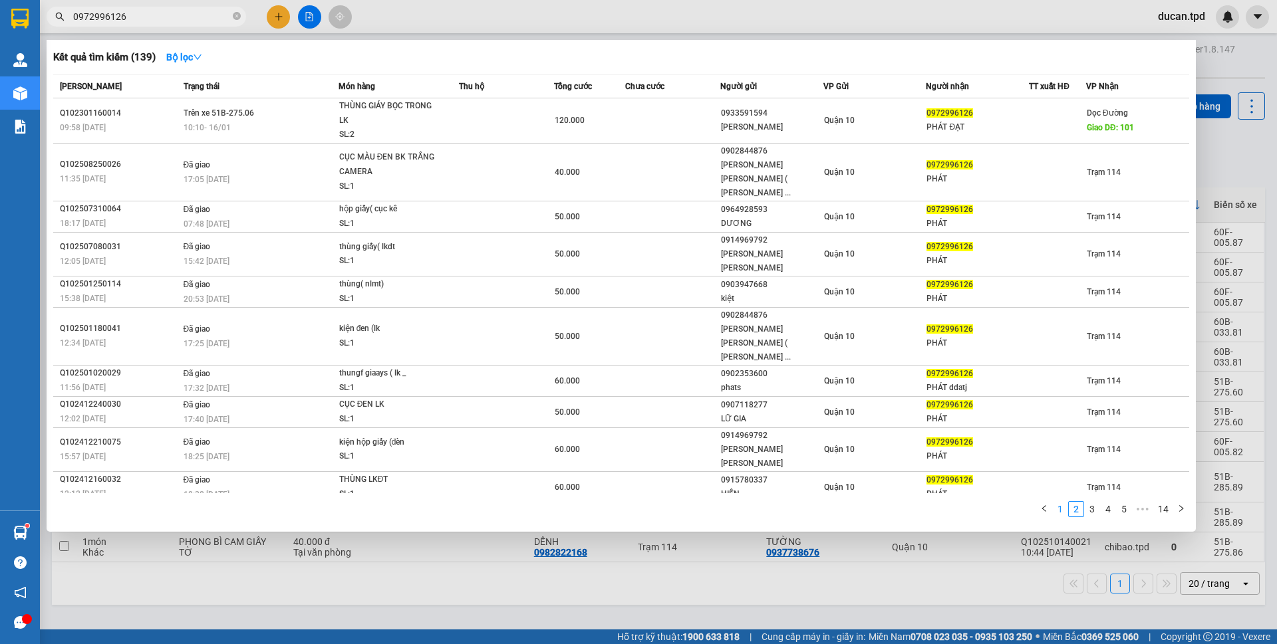
click at [1055, 502] on link "1" at bounding box center [1060, 509] width 15 height 15
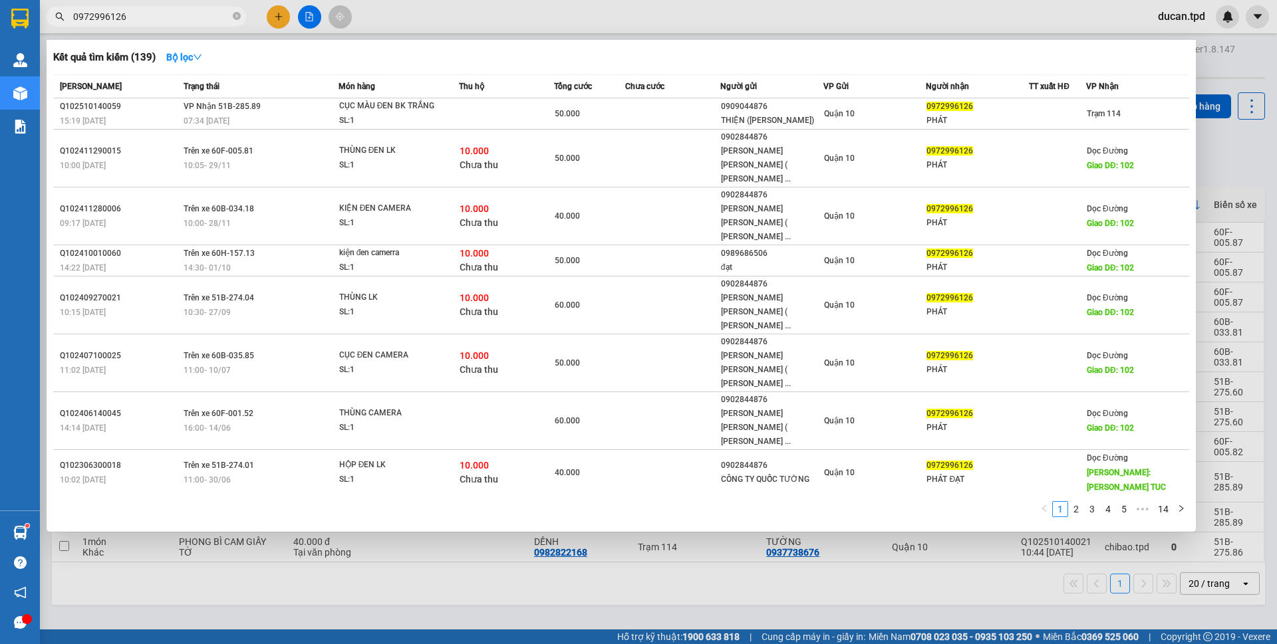
click at [489, 100] on td at bounding box center [506, 113] width 95 height 31
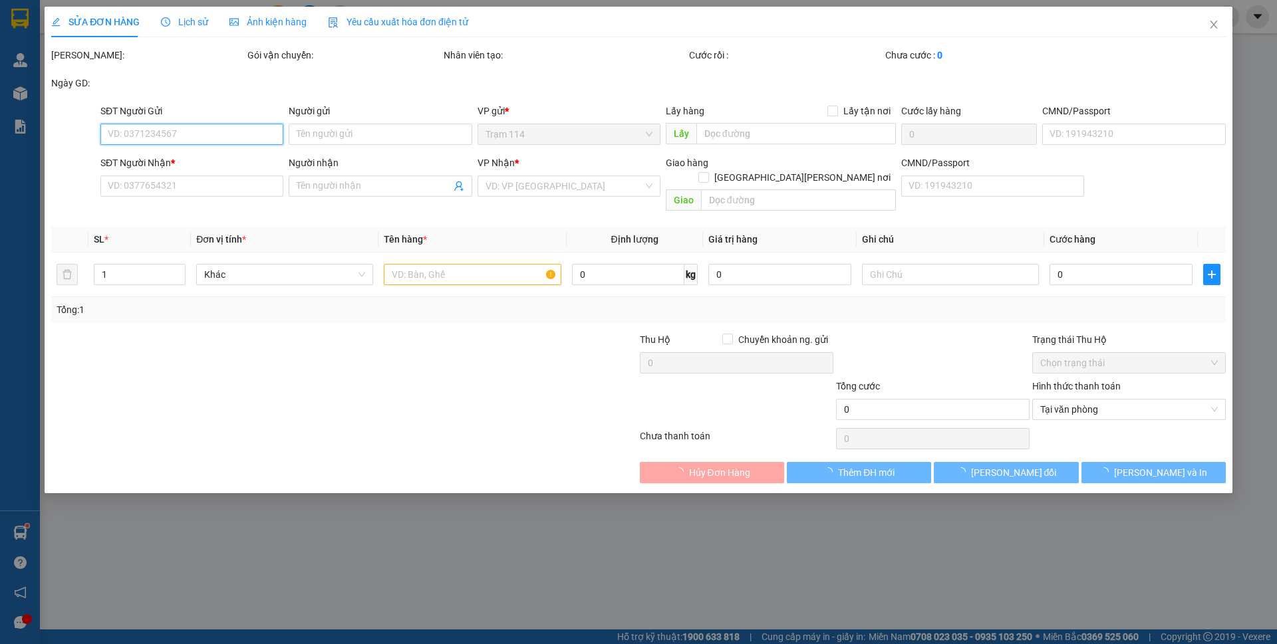
type input "0909044876"
type input "THIỆN ([PERSON_NAME])"
type input "079207009250"
type input "0972996126"
type input "PHÁT"
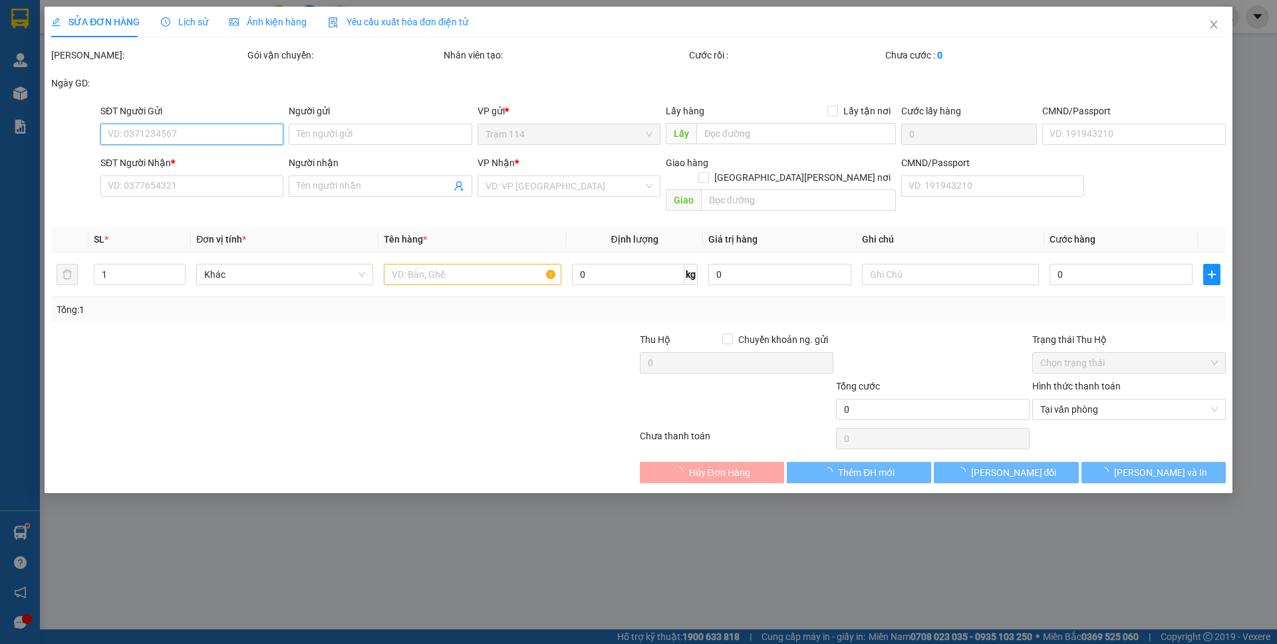
type input "50.000"
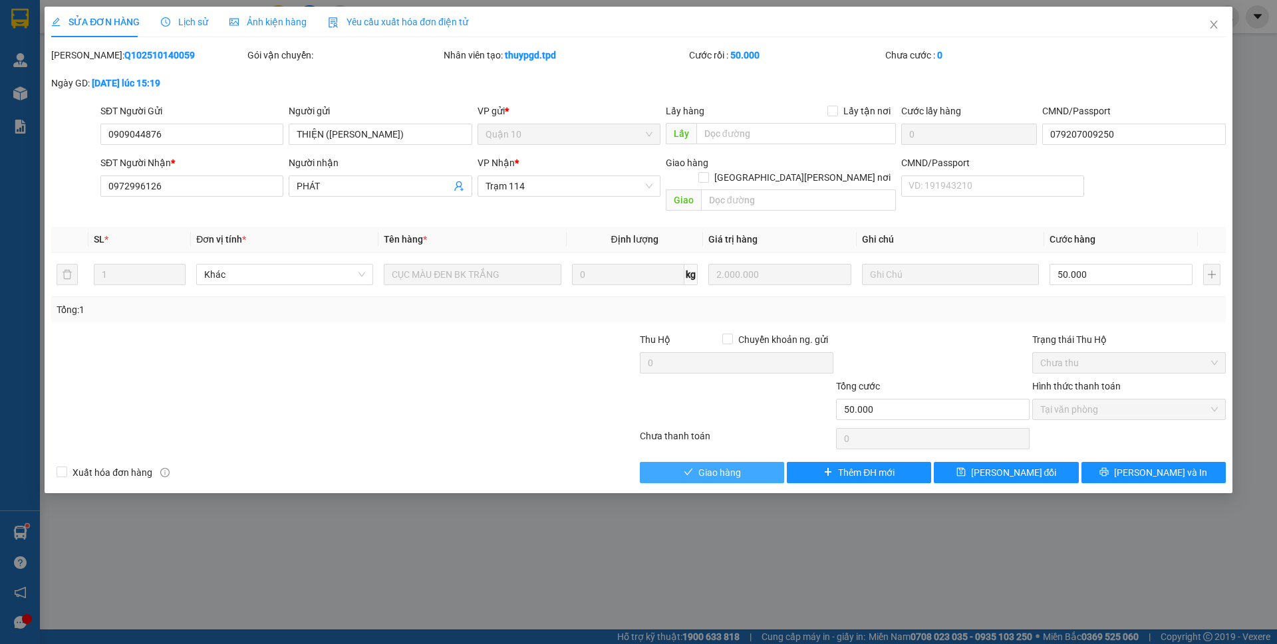
click at [725, 465] on span "Giao hàng" at bounding box center [719, 472] width 43 height 15
